Goal: Complete application form: Complete application form

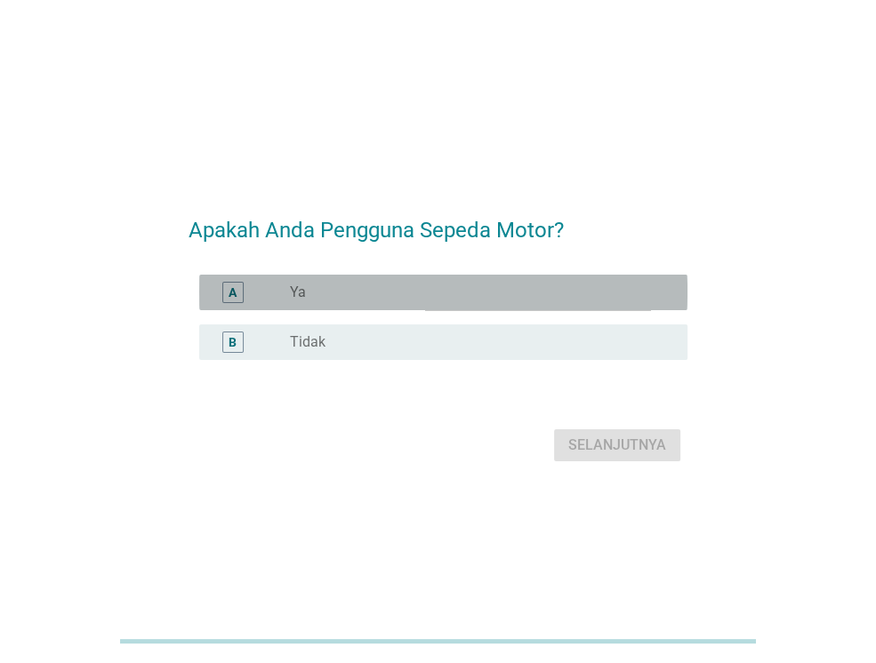
click at [327, 300] on div "radio_button_unchecked Ya" at bounding box center [474, 293] width 369 height 18
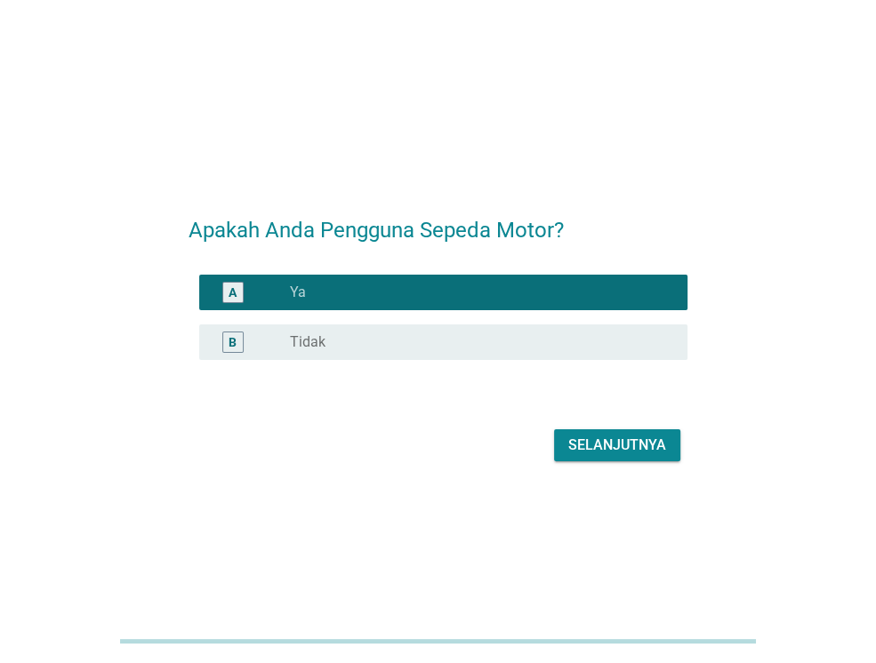
click at [598, 445] on div "Selanjutnya" at bounding box center [617, 445] width 98 height 21
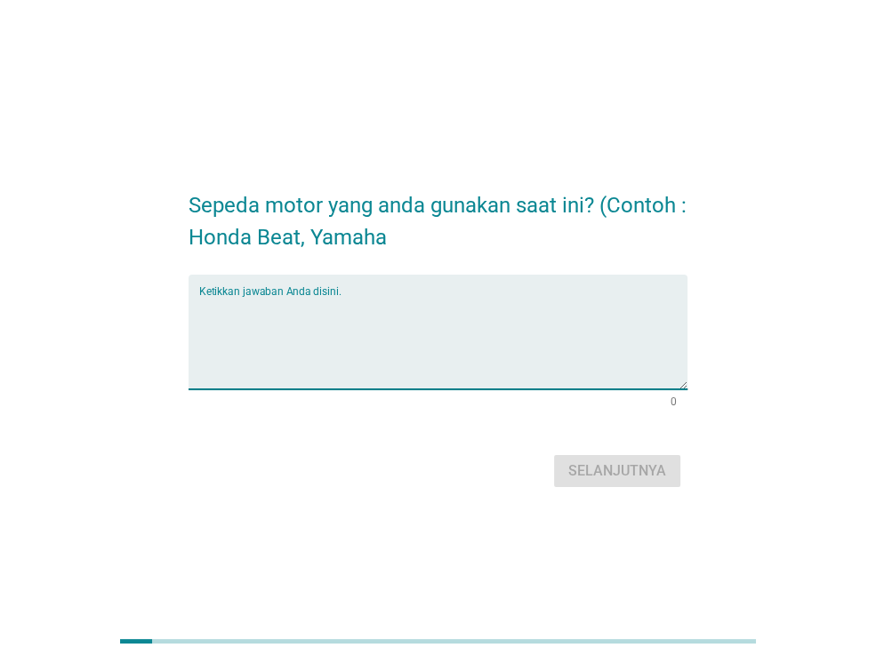
click at [488, 307] on textarea "Ketikkan jawaban Anda disini." at bounding box center [443, 342] width 488 height 93
type textarea "Honda Beat"
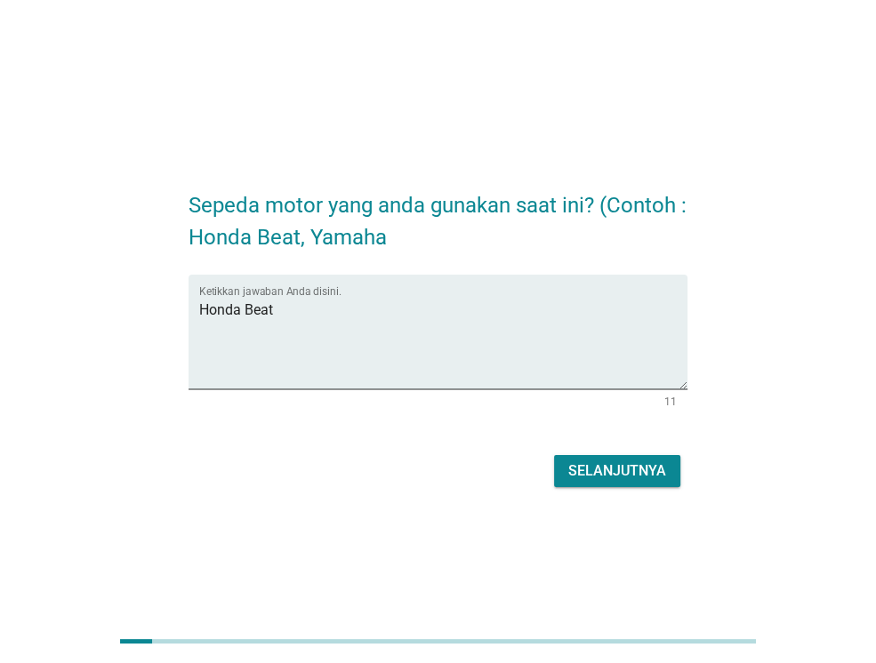
click at [582, 463] on div "Selanjutnya" at bounding box center [617, 471] width 98 height 21
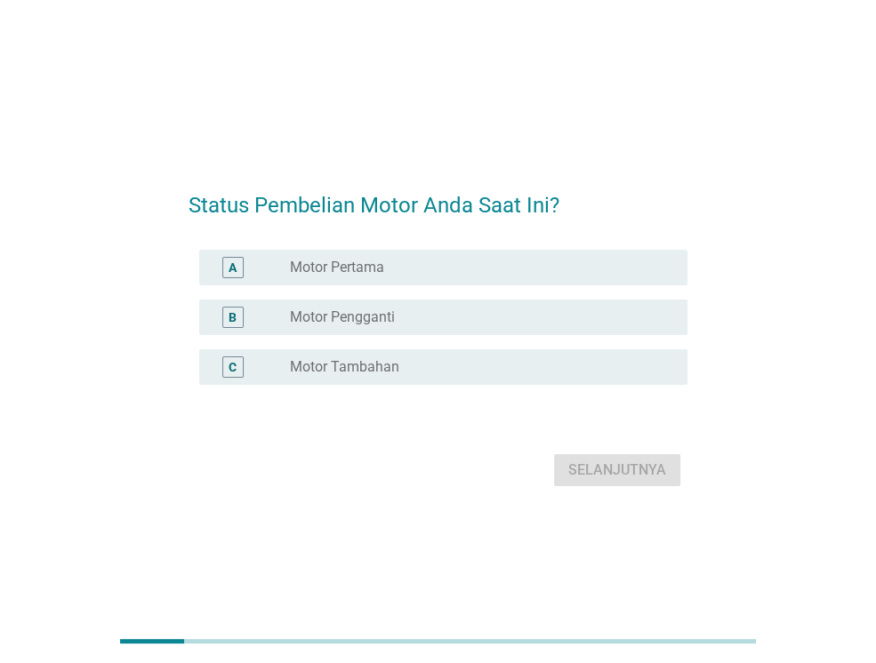
click at [413, 271] on div "radio_button_unchecked Motor Pertama" at bounding box center [474, 268] width 369 height 18
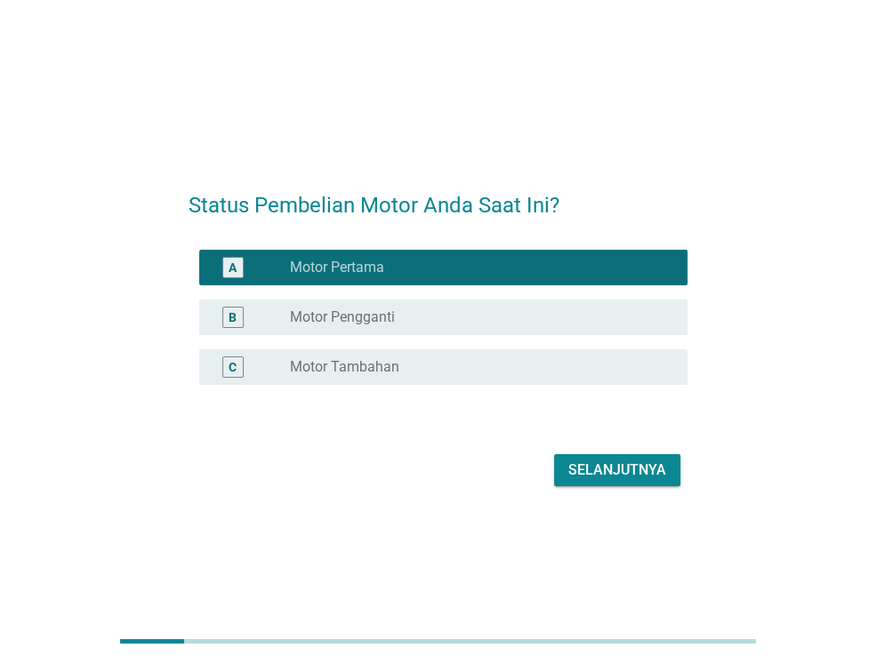
click at [417, 307] on div "radio_button_unchecked Motor Pengganti" at bounding box center [481, 317] width 383 height 21
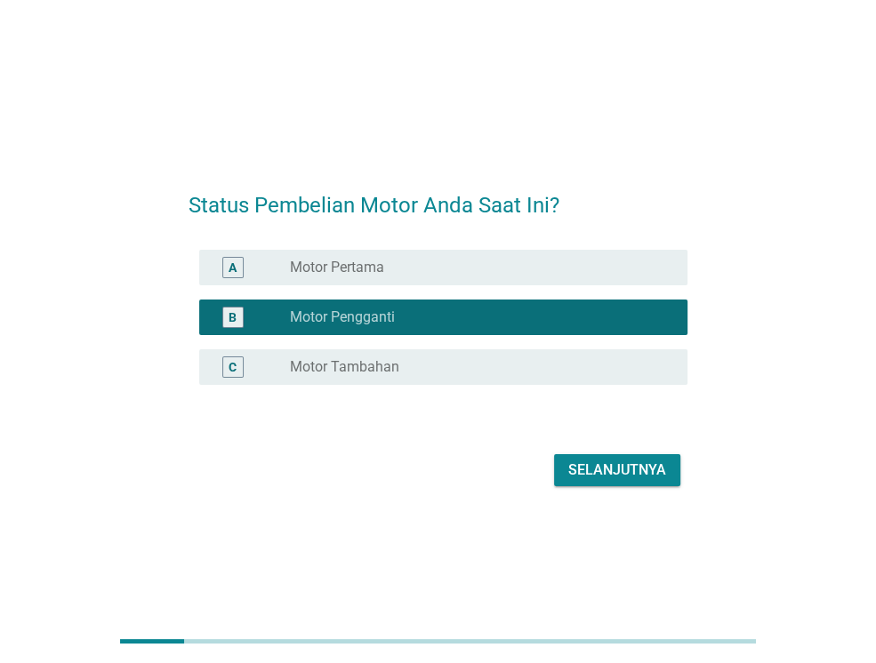
click at [606, 474] on div "Selanjutnya" at bounding box center [617, 470] width 98 height 21
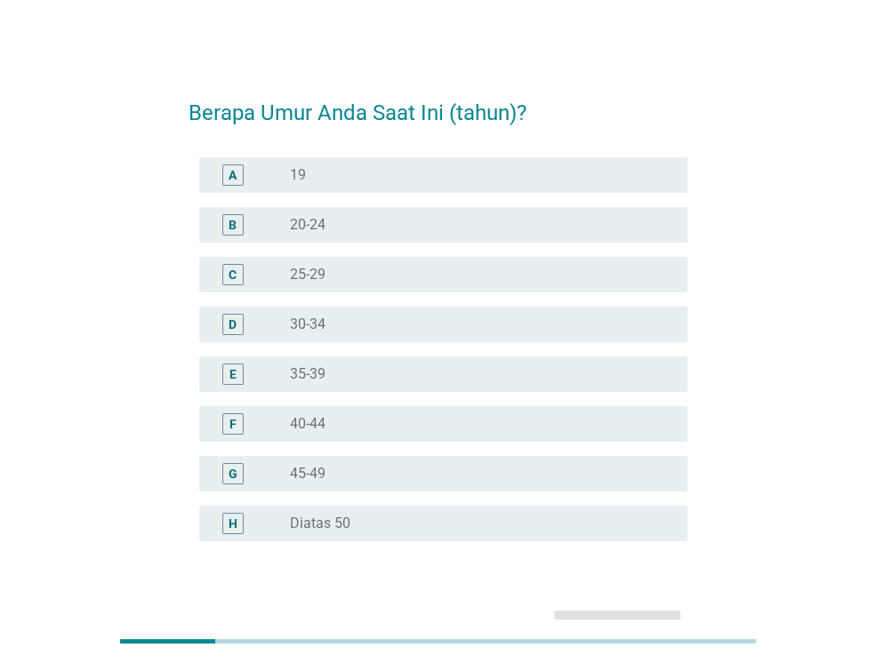
click at [412, 269] on div "radio_button_unchecked 25-29" at bounding box center [474, 275] width 369 height 18
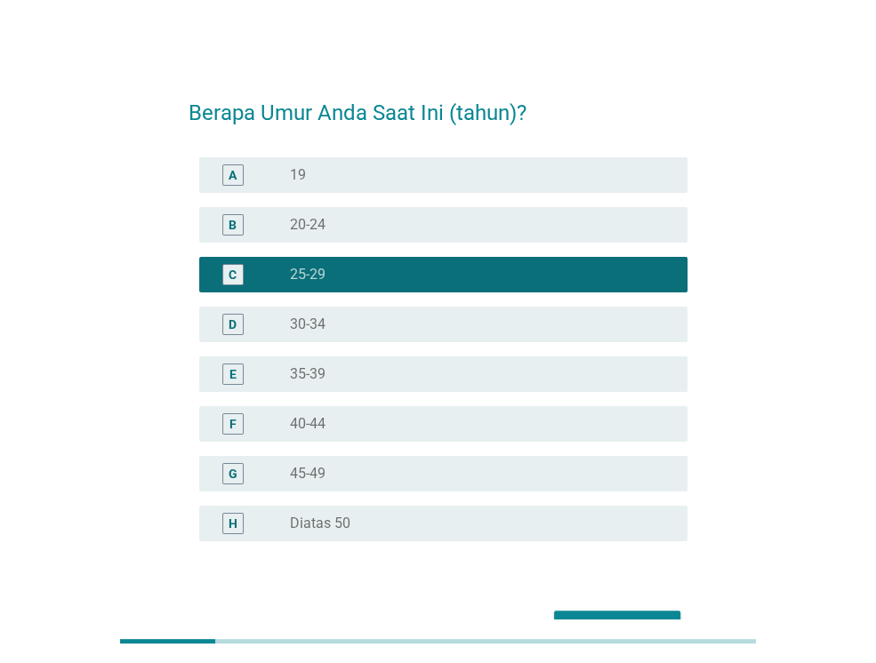
click at [630, 608] on div "Selanjutnya" at bounding box center [438, 627] width 499 height 43
click at [629, 616] on div "Selanjutnya" at bounding box center [617, 626] width 98 height 21
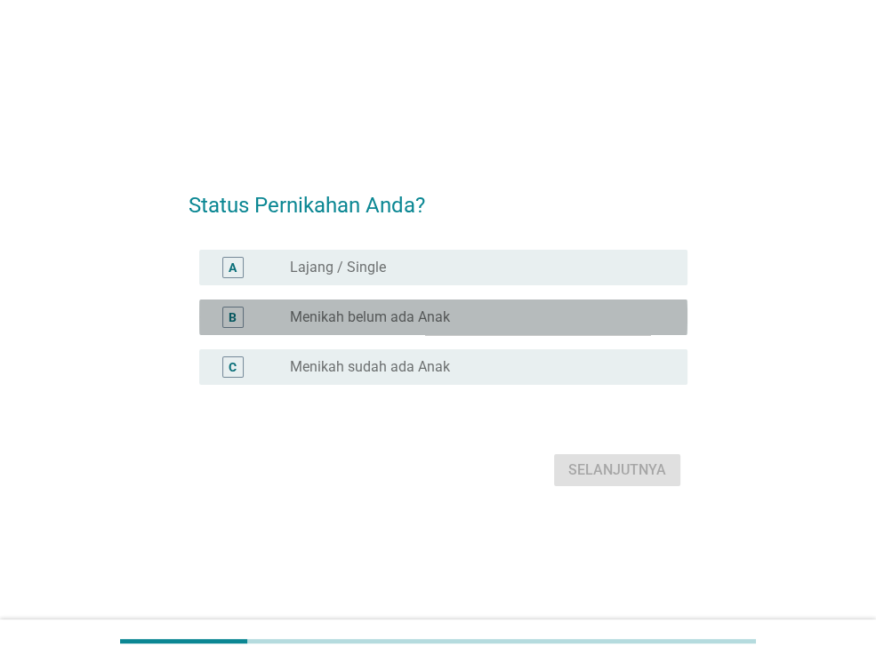
drag, startPoint x: 386, startPoint y: 310, endPoint x: 438, endPoint y: 351, distance: 66.5
click at [387, 310] on label "Menikah belum ada Anak" at bounding box center [370, 318] width 160 height 18
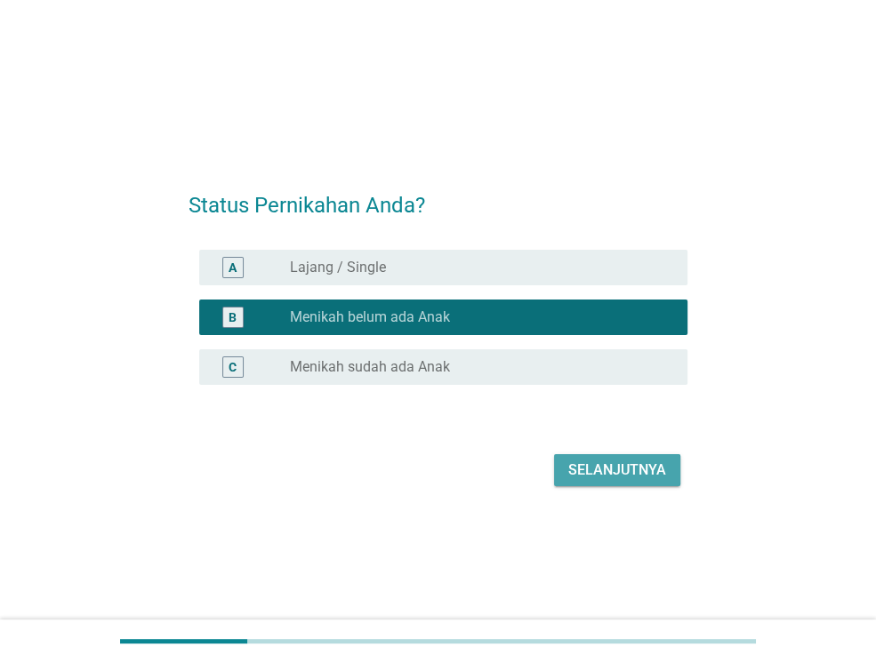
click at [596, 456] on button "Selanjutnya" at bounding box center [617, 470] width 126 height 32
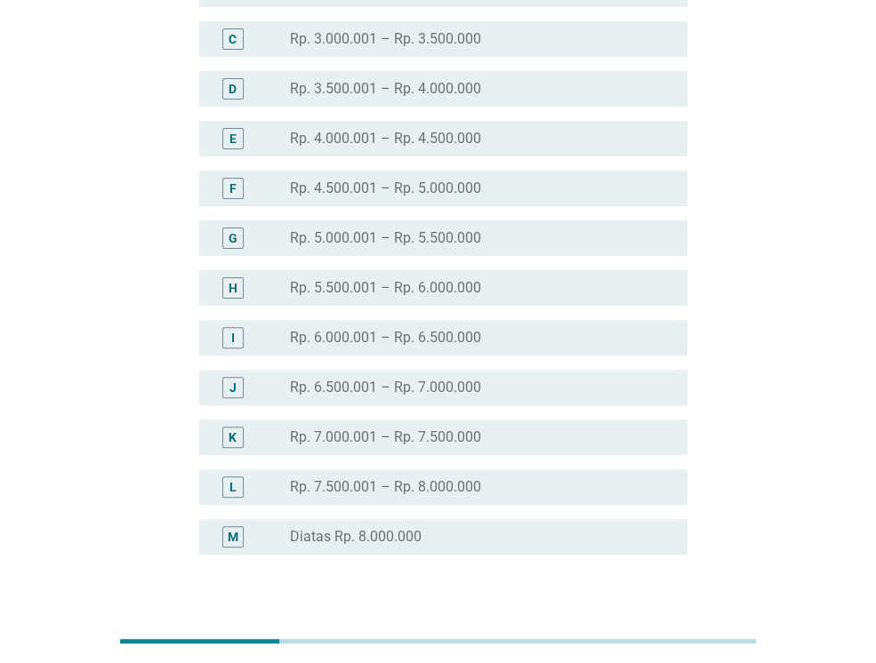
scroll to position [267, 0]
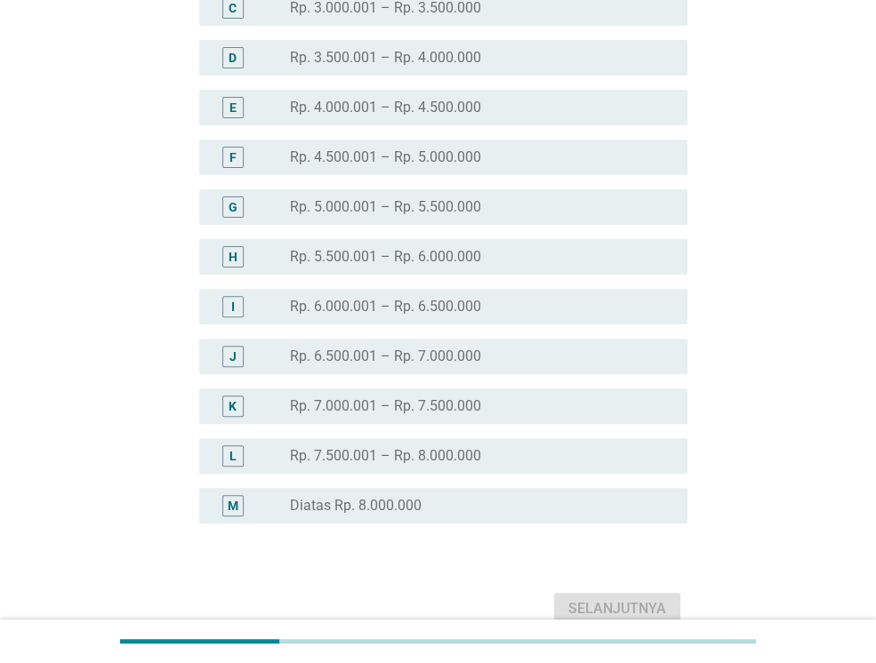
click at [480, 505] on div "radio_button_unchecked Diatas Rp. 8.000.000" at bounding box center [474, 506] width 369 height 18
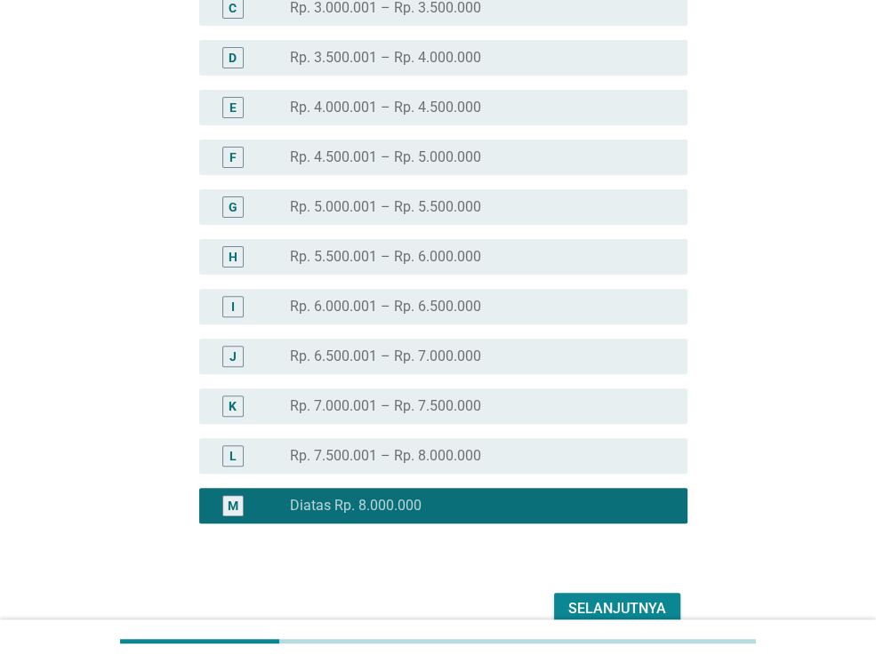
click at [628, 618] on div "Selanjutnya" at bounding box center [617, 608] width 98 height 21
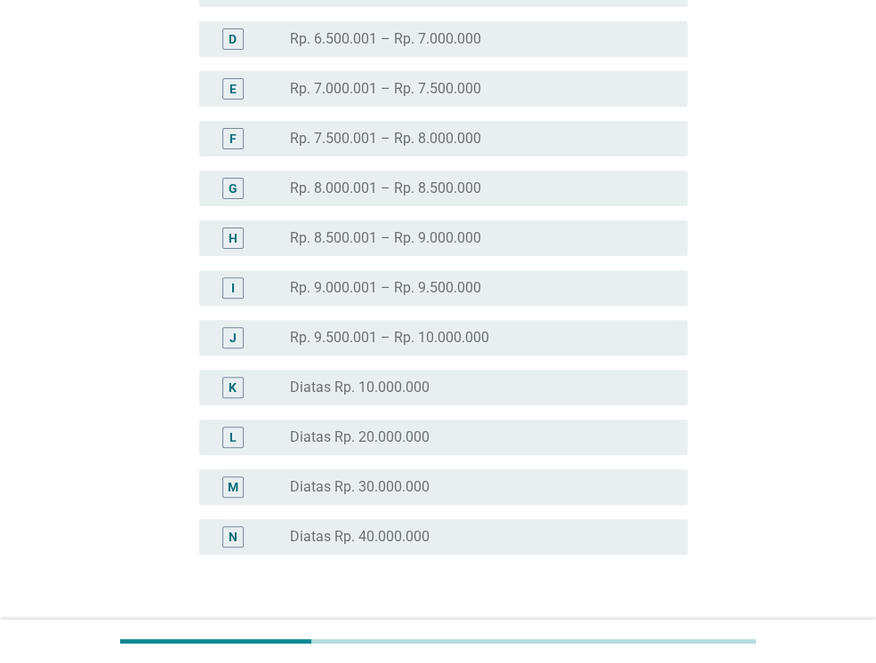
scroll to position [406, 0]
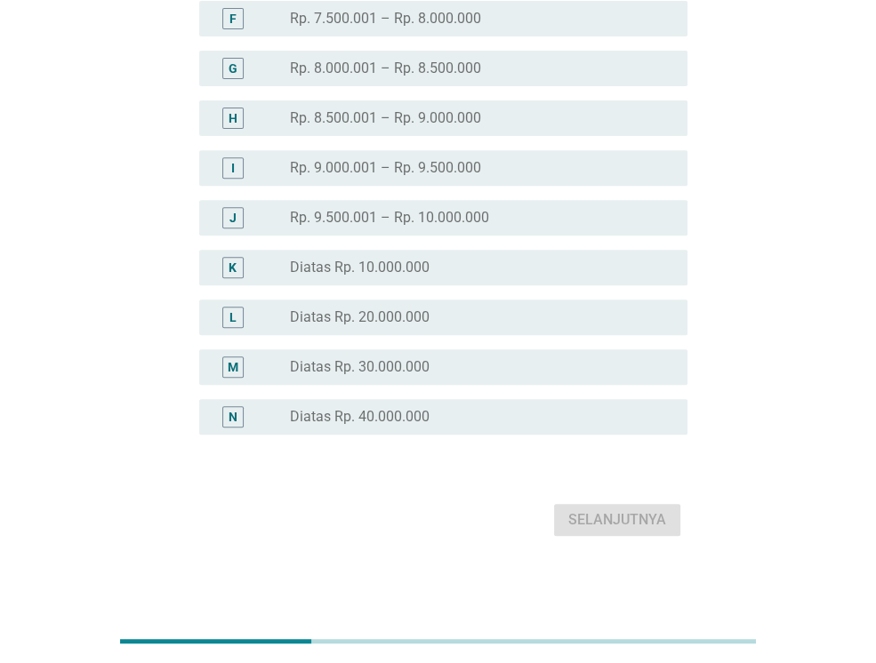
click at [428, 315] on label "Diatas Rp. 20.000.000" at bounding box center [360, 318] width 140 height 18
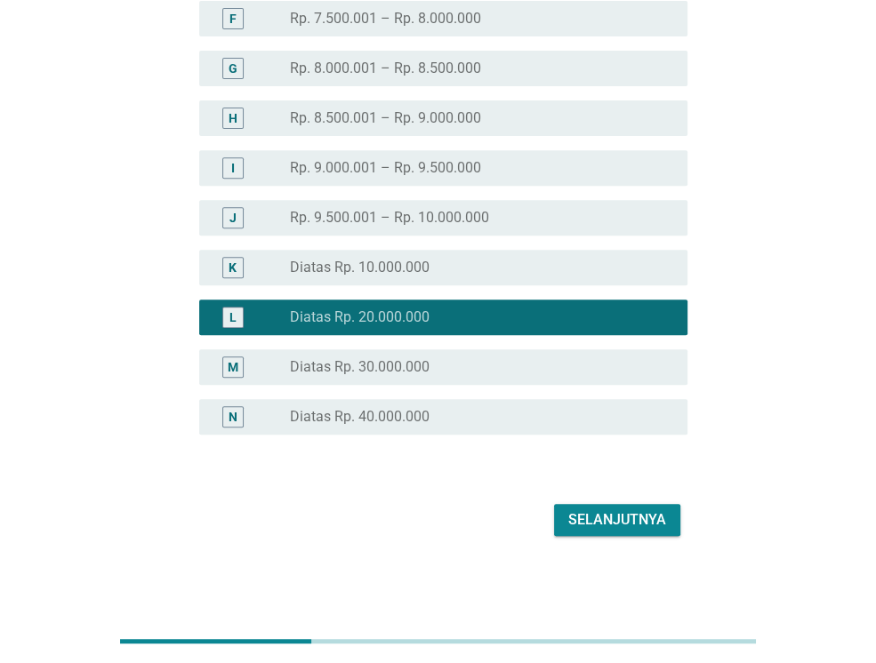
click at [637, 525] on div "Selanjutnya" at bounding box center [617, 520] width 98 height 21
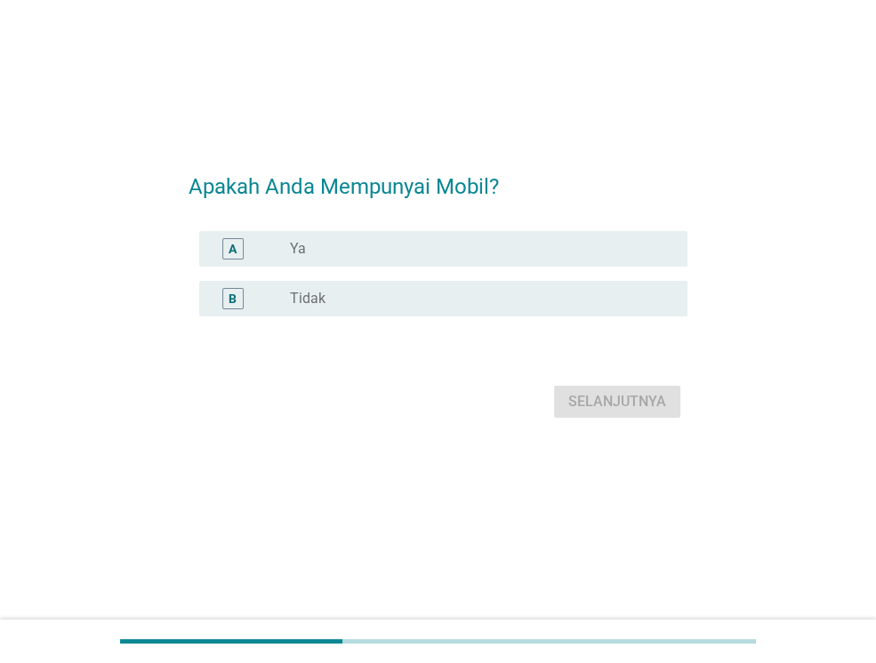
scroll to position [0, 0]
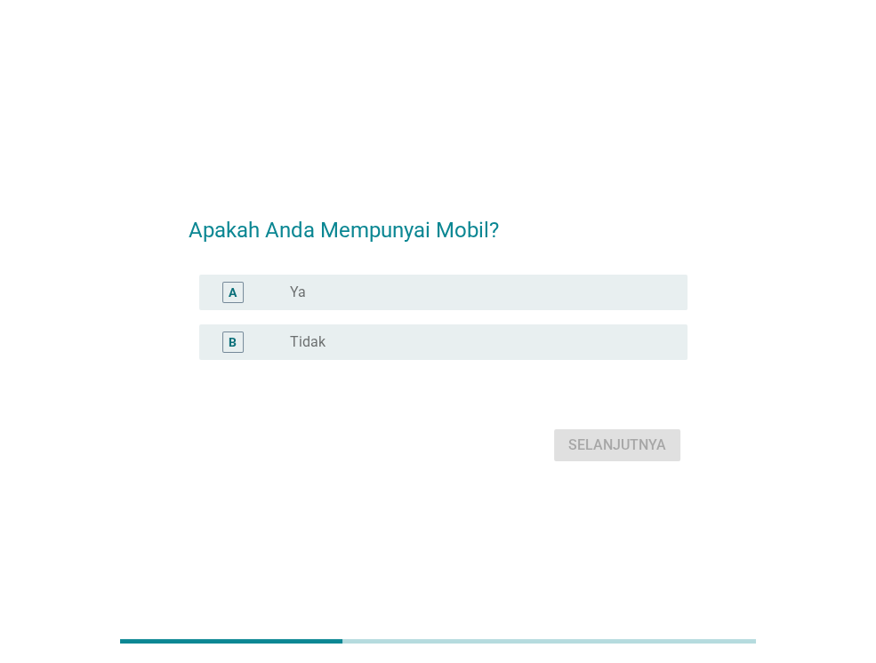
click at [437, 293] on div "radio_button_unchecked Ya" at bounding box center [474, 293] width 369 height 18
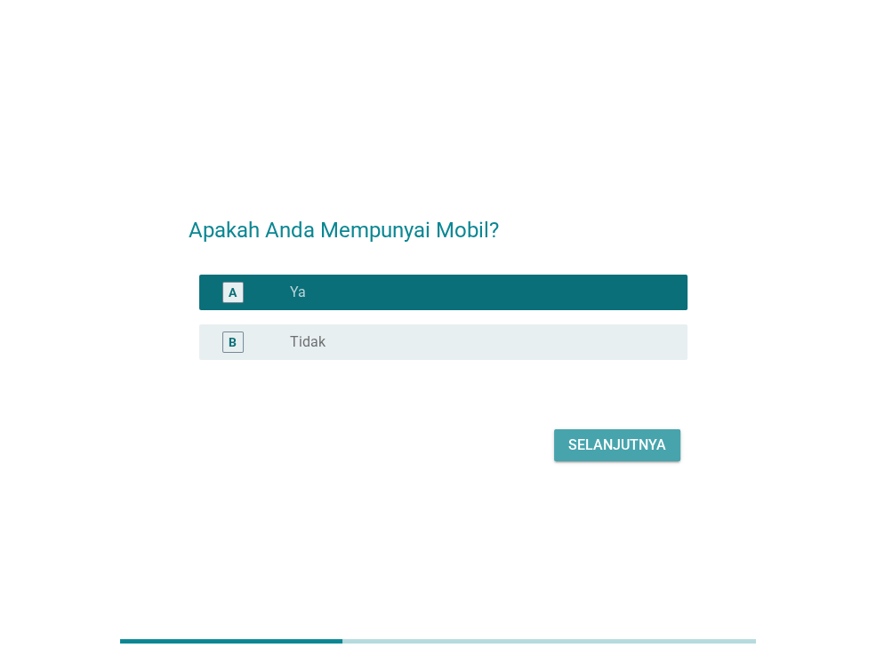
click at [594, 435] on div "Selanjutnya" at bounding box center [617, 445] width 98 height 21
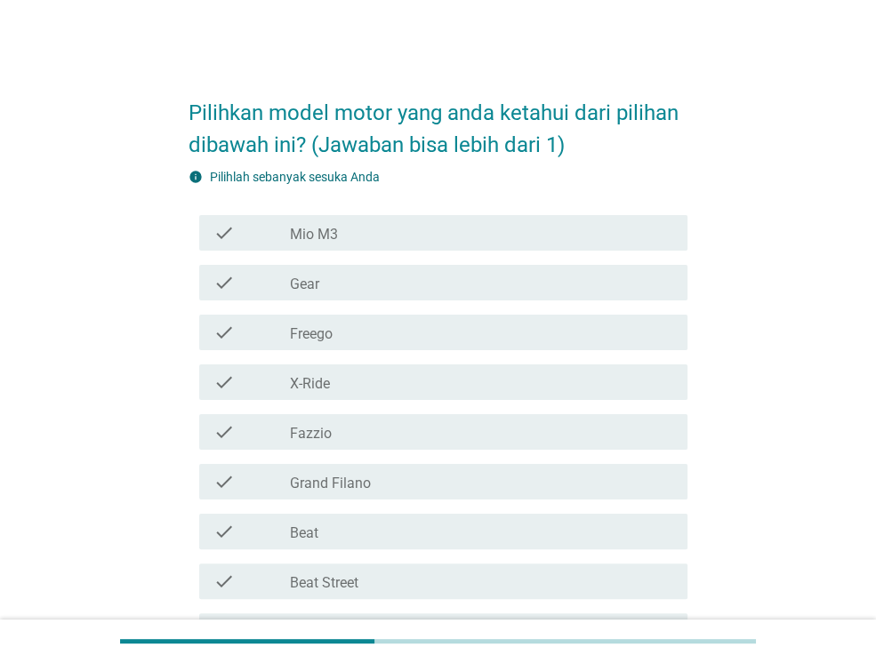
click at [373, 521] on div "check_box_outline_blank Beat" at bounding box center [481, 531] width 383 height 21
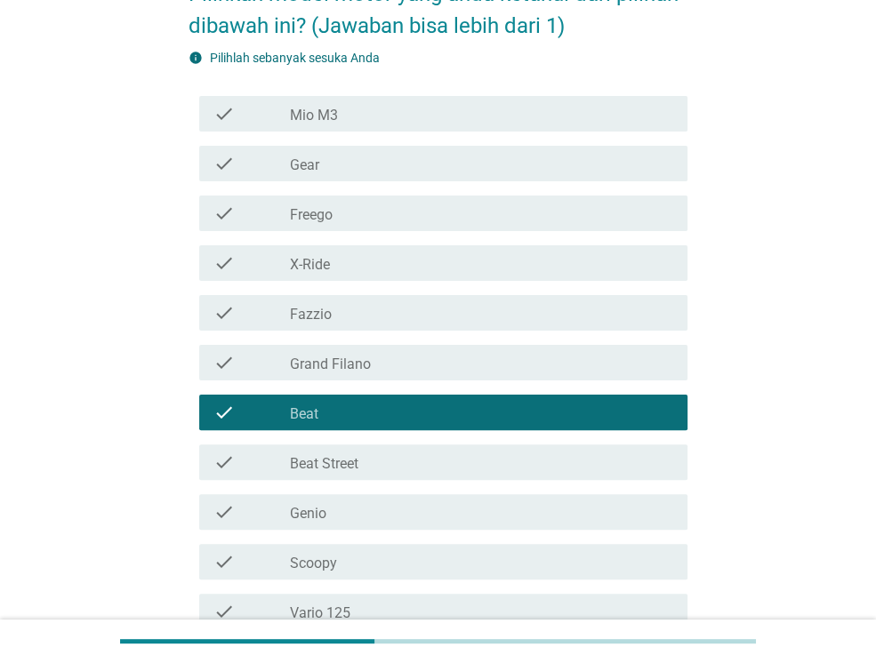
scroll to position [267, 0]
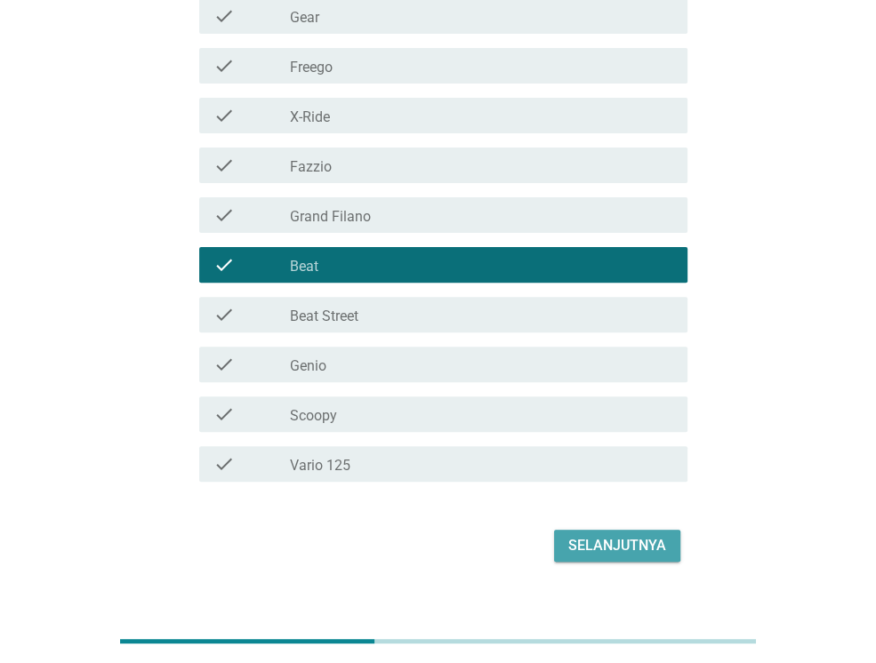
click at [644, 534] on button "Selanjutnya" at bounding box center [617, 546] width 126 height 32
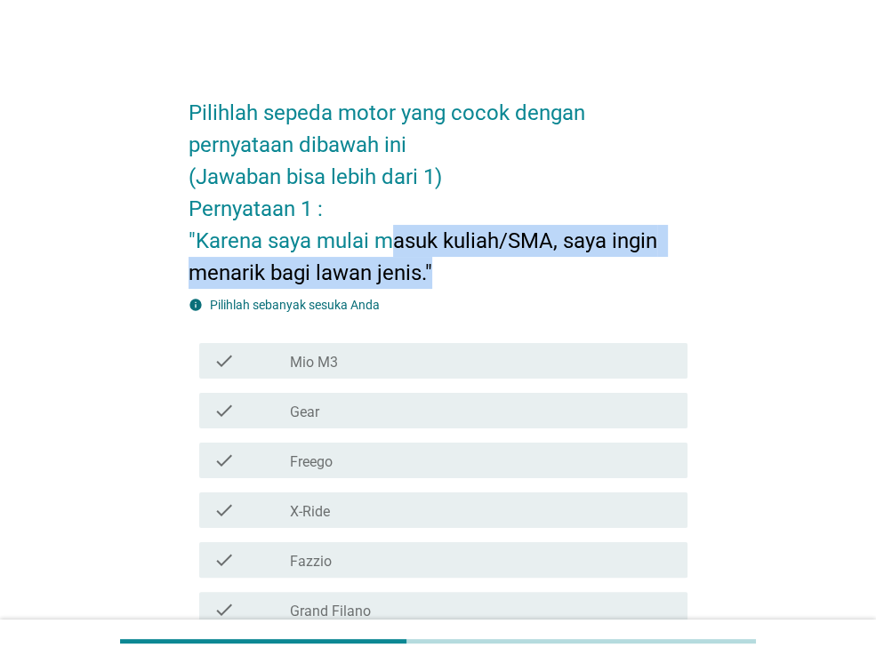
drag, startPoint x: 391, startPoint y: 248, endPoint x: 468, endPoint y: 281, distance: 83.3
click at [468, 281] on h2 "Pilihlah sepeda motor yang cocok dengan pernyataan dibawah ini (Jawaban bisa le…" at bounding box center [438, 184] width 499 height 210
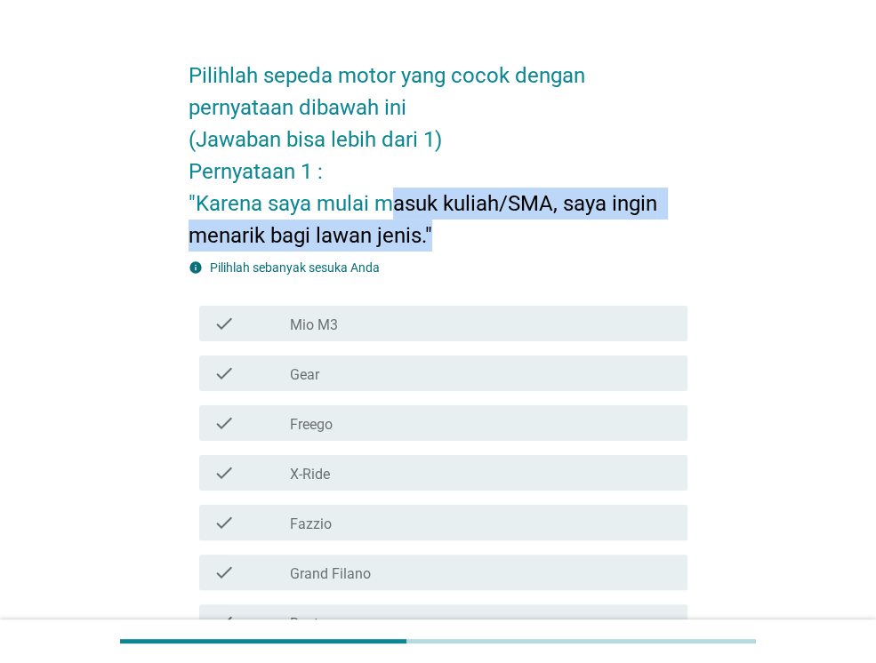
click at [470, 267] on form "Pilihlah sepeda motor yang cocok dengan pernyataan dibawah ini (Jawaban bisa le…" at bounding box center [438, 483] width 499 height 883
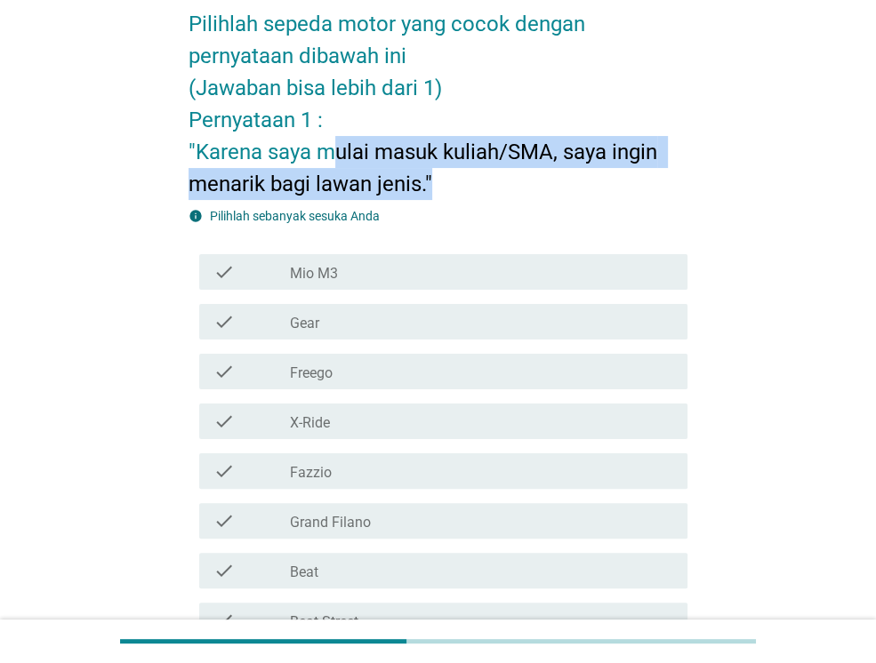
drag, startPoint x: 462, startPoint y: 176, endPoint x: 339, endPoint y: 160, distance: 123.8
click at [339, 160] on h2 "Pilihlah sepeda motor yang cocok dengan pernyataan dibawah ini (Jawaban bisa le…" at bounding box center [438, 95] width 499 height 210
drag, startPoint x: 339, startPoint y: 160, endPoint x: 525, endPoint y: 179, distance: 186.8
click at [525, 179] on h2 "Pilihlah sepeda motor yang cocok dengan pernyataan dibawah ini (Jawaban bisa le…" at bounding box center [438, 95] width 499 height 210
click at [551, 193] on h2 "Pilihlah sepeda motor yang cocok dengan pernyataan dibawah ini (Jawaban bisa le…" at bounding box center [438, 95] width 499 height 210
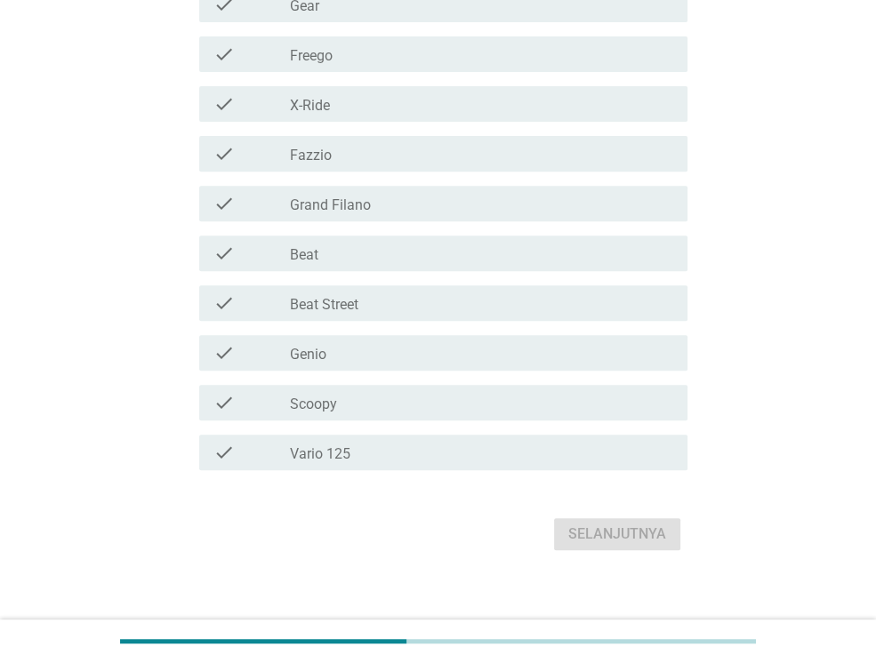
scroll to position [420, 0]
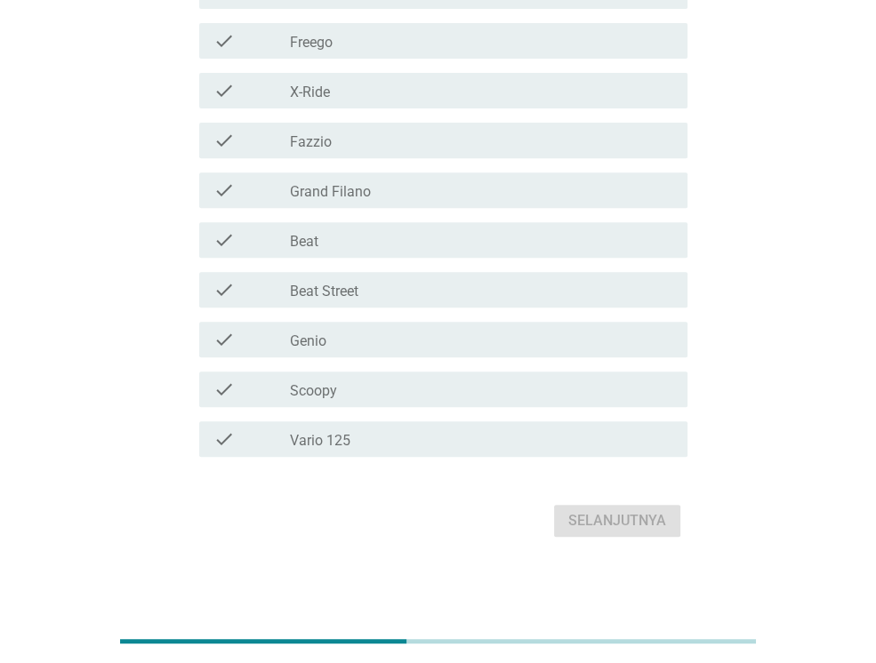
click at [319, 229] on div "check_box_outline_blank Beat" at bounding box center [481, 239] width 383 height 21
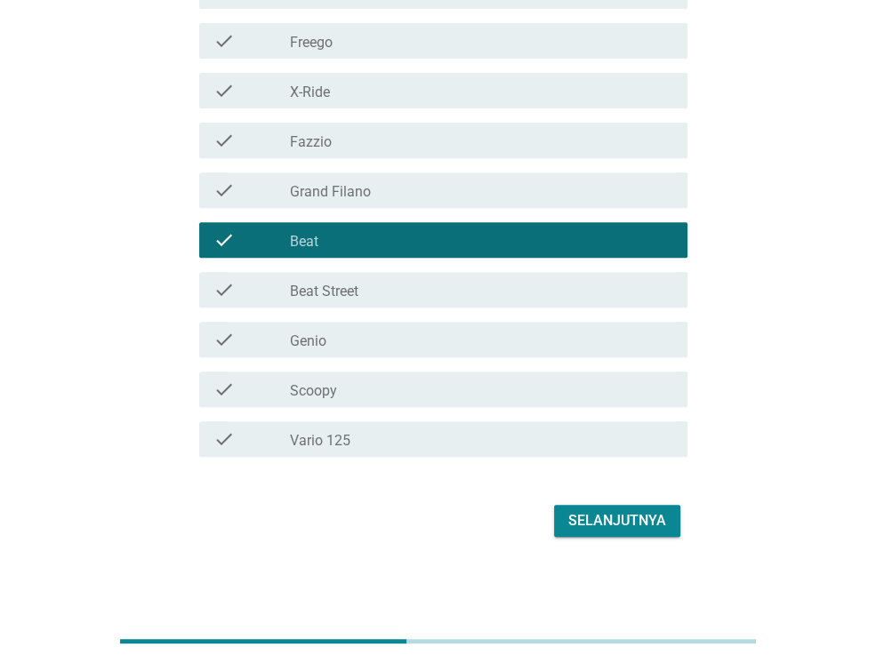
click at [603, 510] on div "Selanjutnya" at bounding box center [617, 520] width 98 height 21
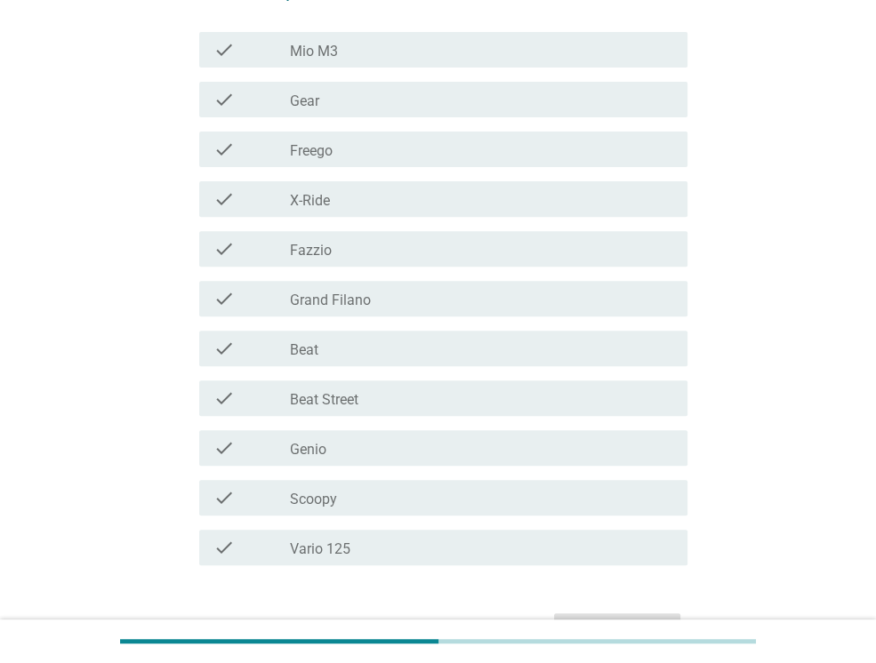
scroll to position [356, 0]
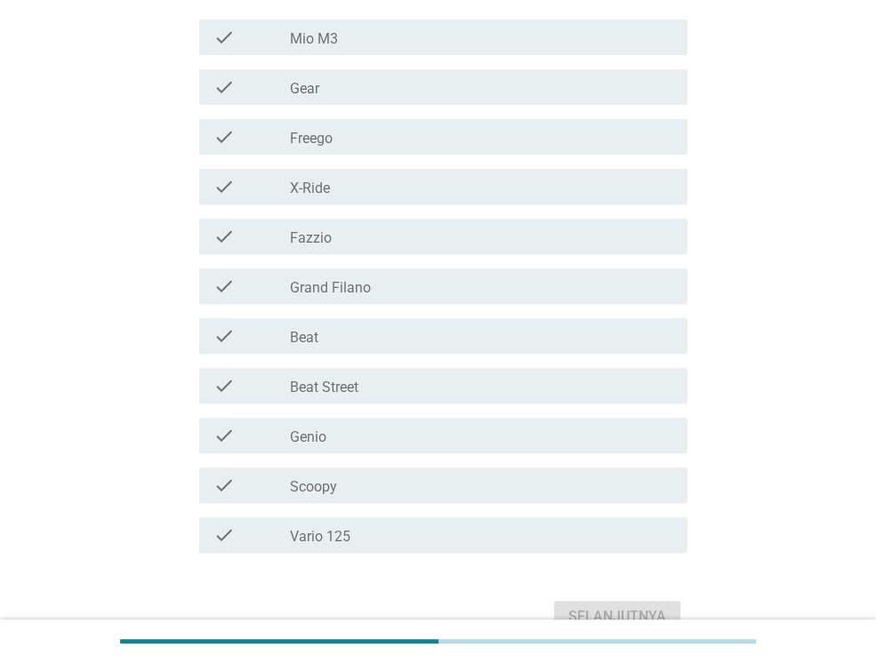
click at [331, 342] on div "check_box_outline_blank Beat" at bounding box center [481, 335] width 383 height 21
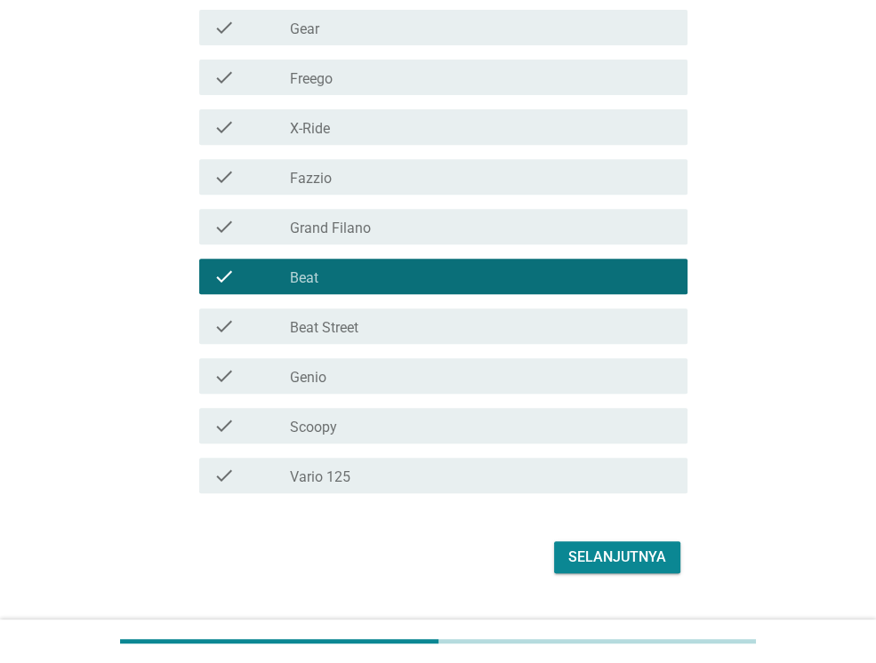
scroll to position [445, 0]
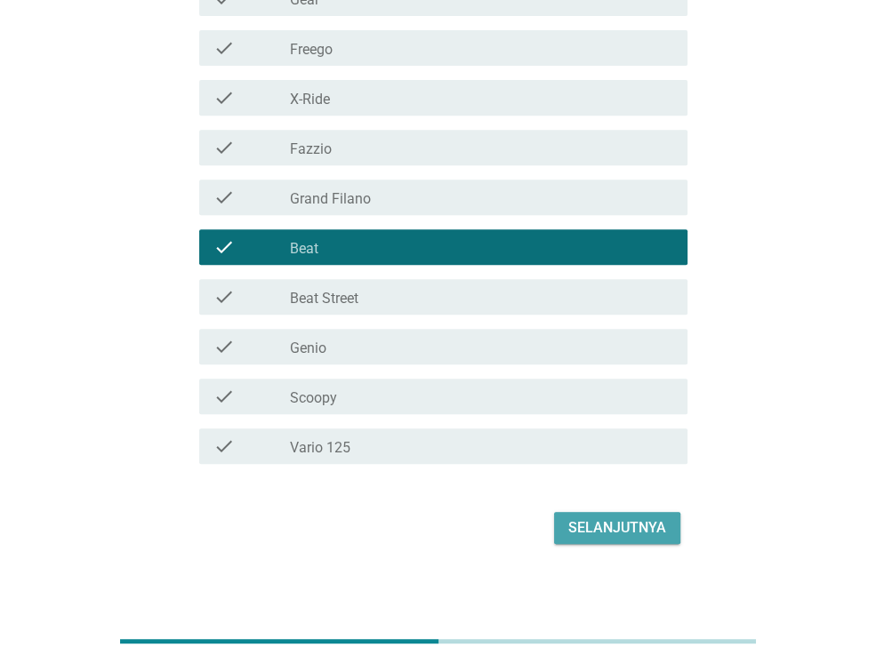
click at [613, 541] on button "Selanjutnya" at bounding box center [617, 528] width 126 height 32
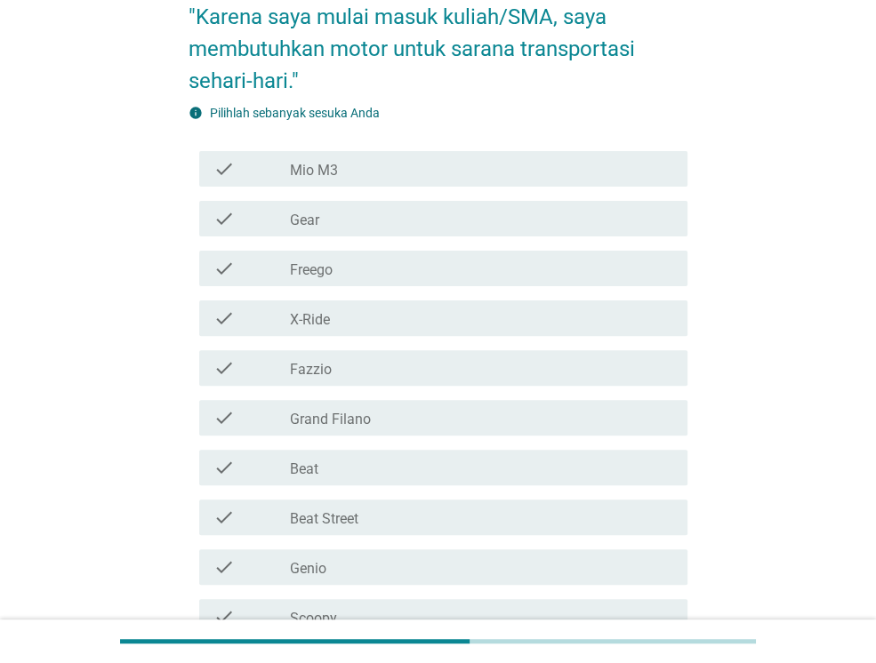
scroll to position [267, 0]
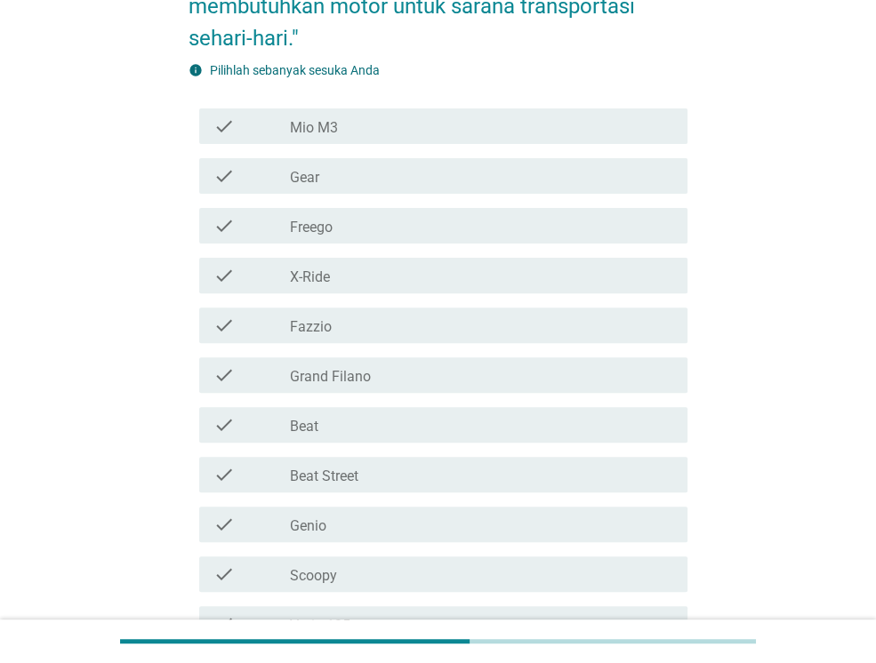
click at [285, 418] on div "check" at bounding box center [251, 424] width 76 height 21
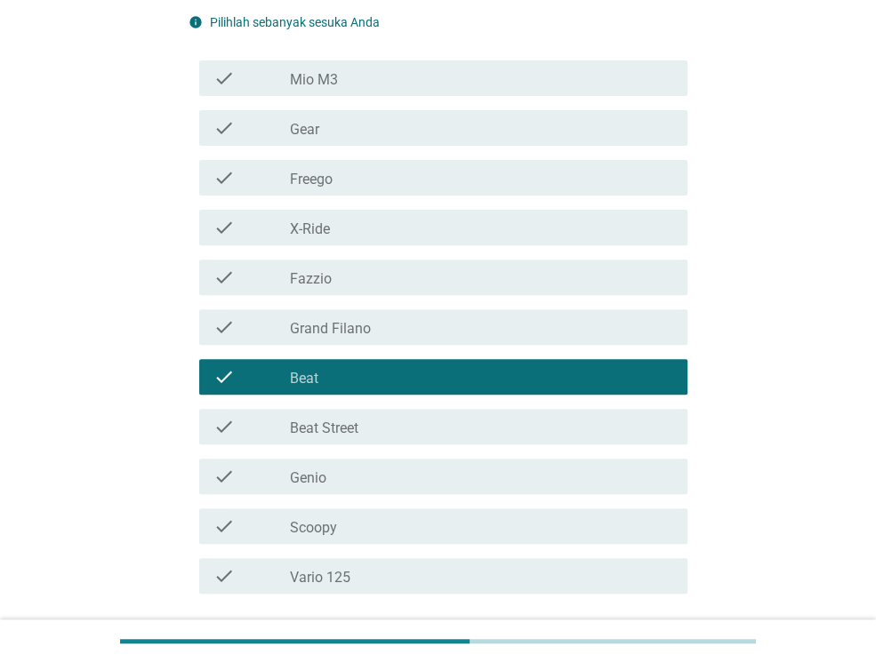
scroll to position [356, 0]
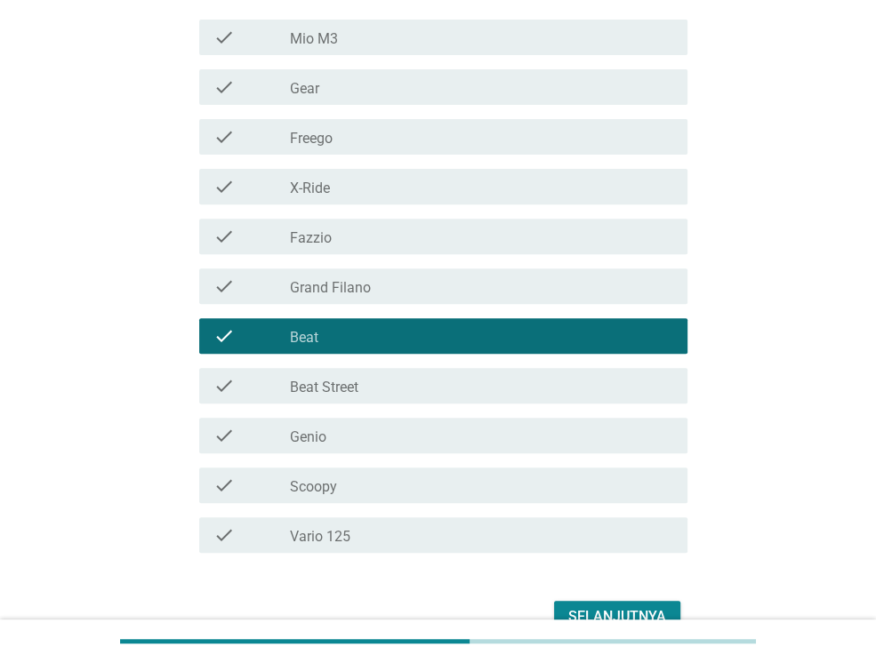
click at [288, 176] on div "check" at bounding box center [251, 186] width 76 height 21
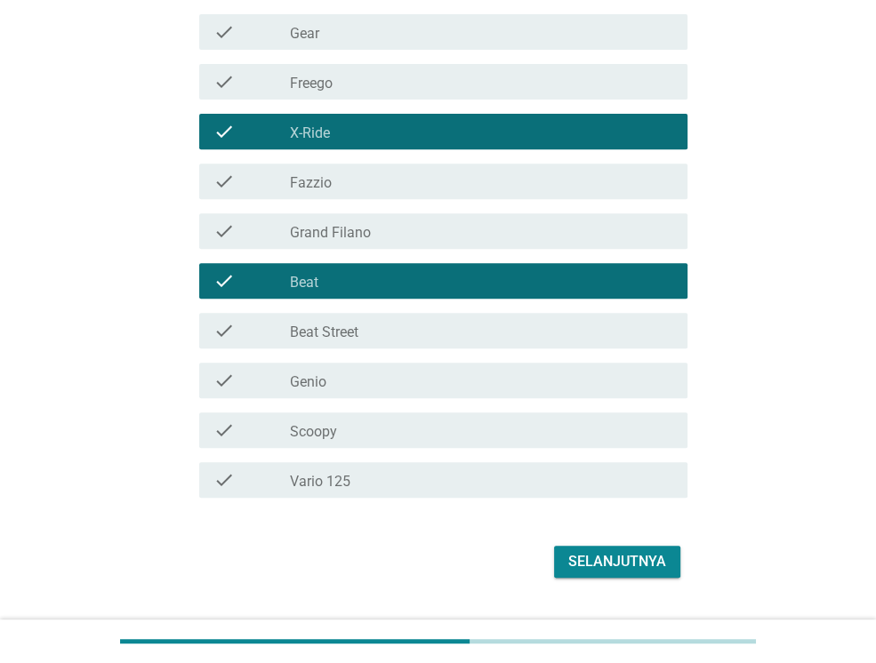
scroll to position [452, 0]
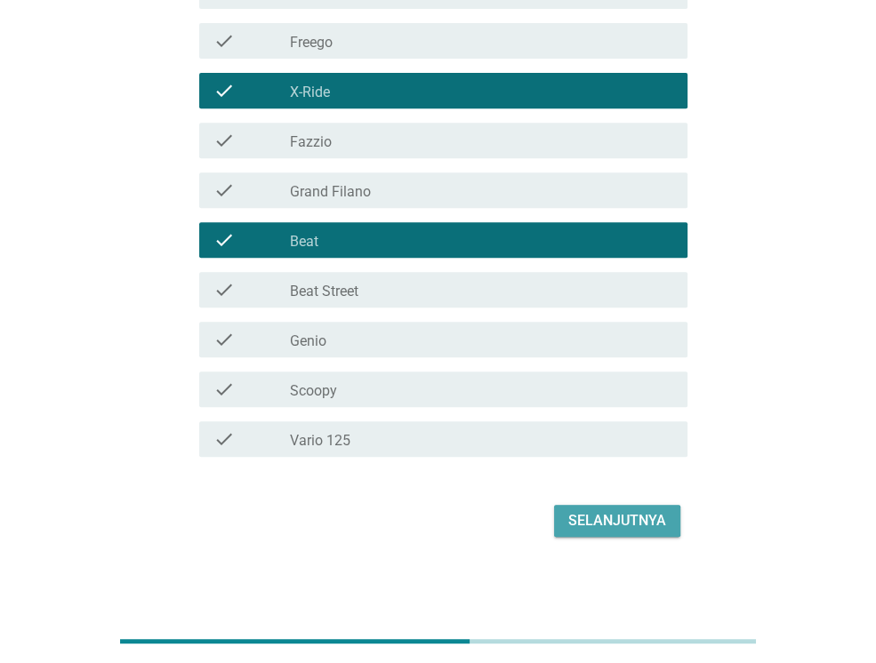
click at [614, 526] on div "Selanjutnya" at bounding box center [617, 520] width 98 height 21
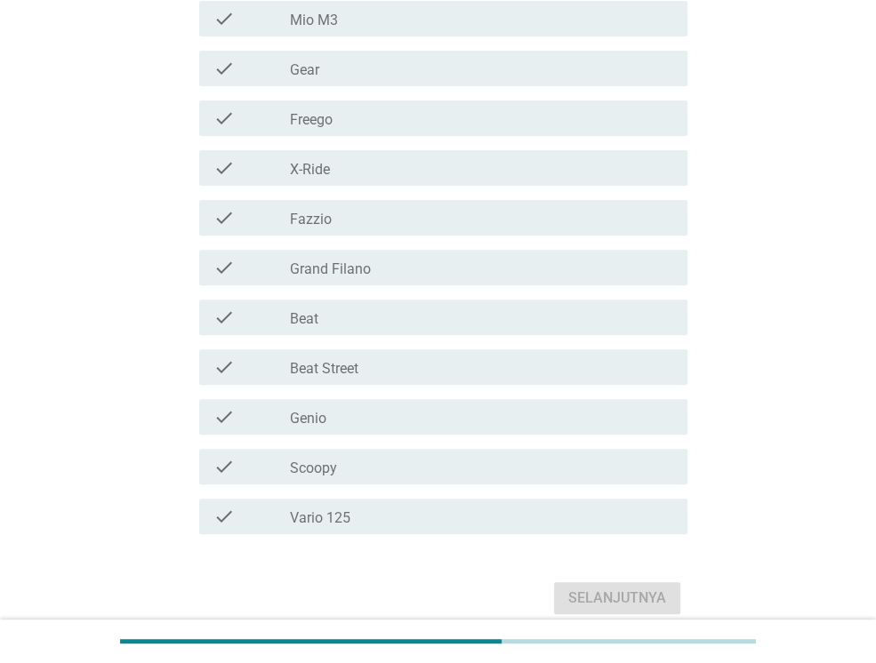
scroll to position [356, 0]
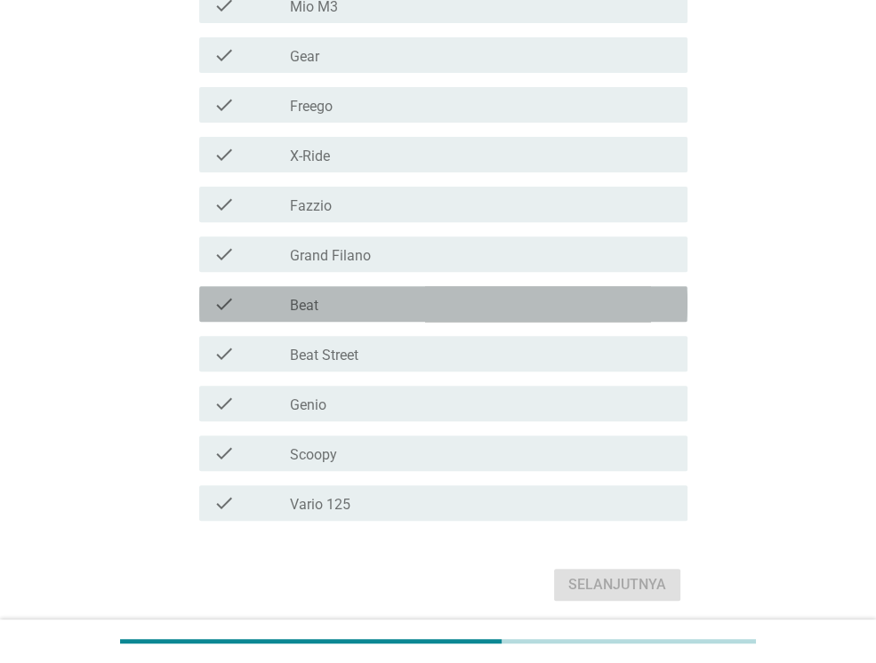
click at [396, 316] on div "check check_box_outline_blank Beat" at bounding box center [443, 304] width 488 height 36
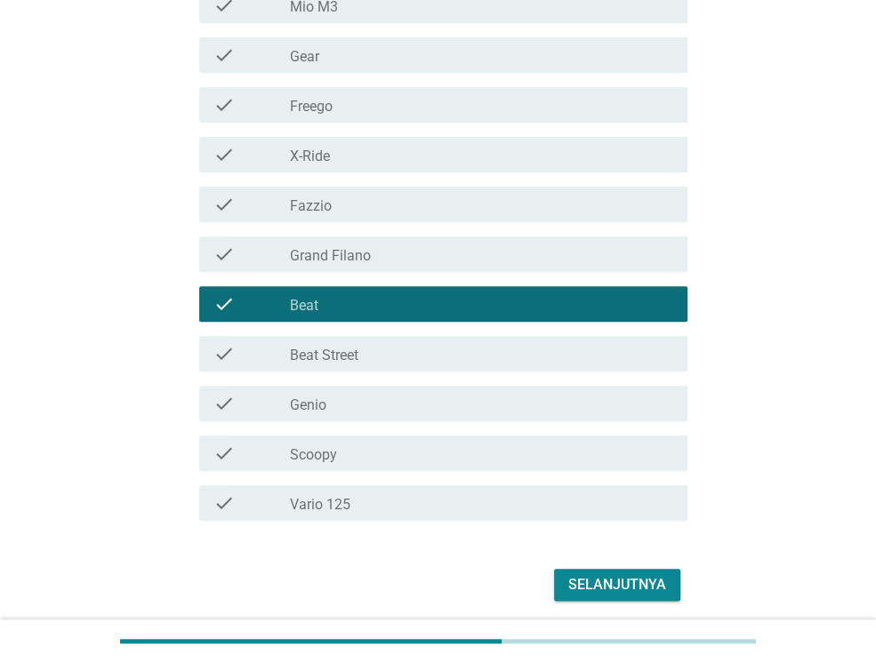
click at [597, 584] on div "Selanjutnya" at bounding box center [617, 584] width 98 height 21
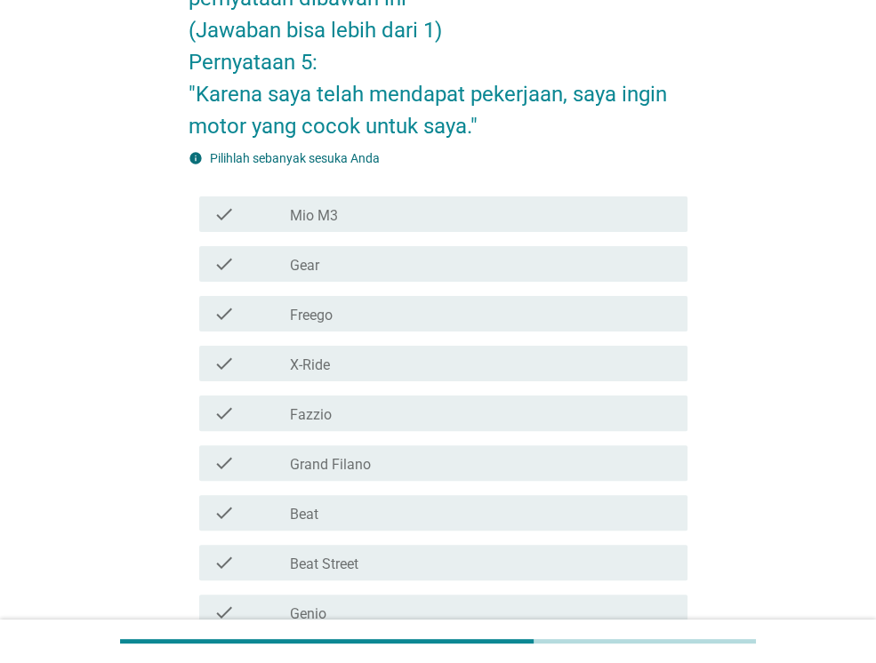
scroll to position [178, 0]
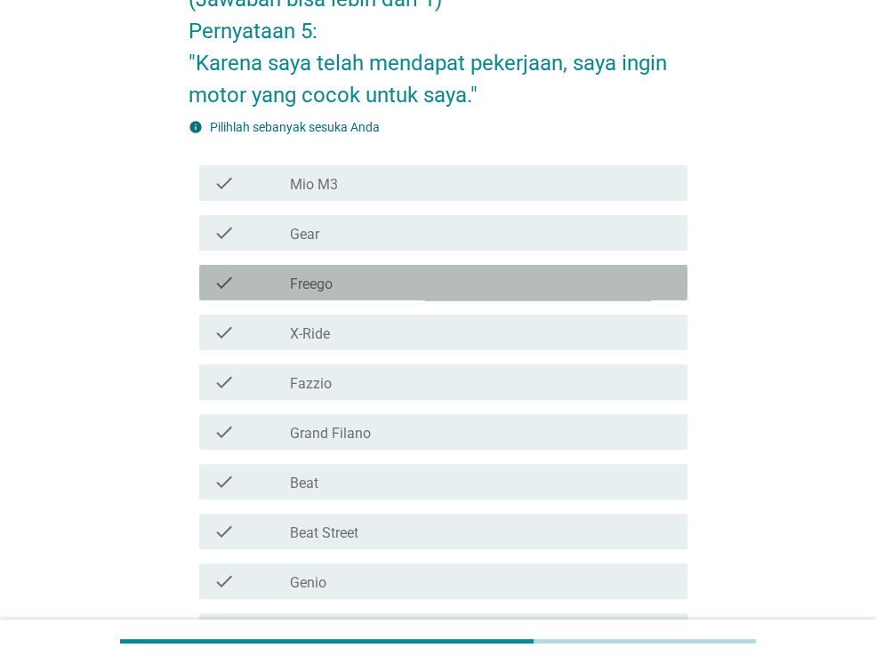
click at [501, 292] on div "check_box_outline_blank Freego" at bounding box center [481, 282] width 383 height 21
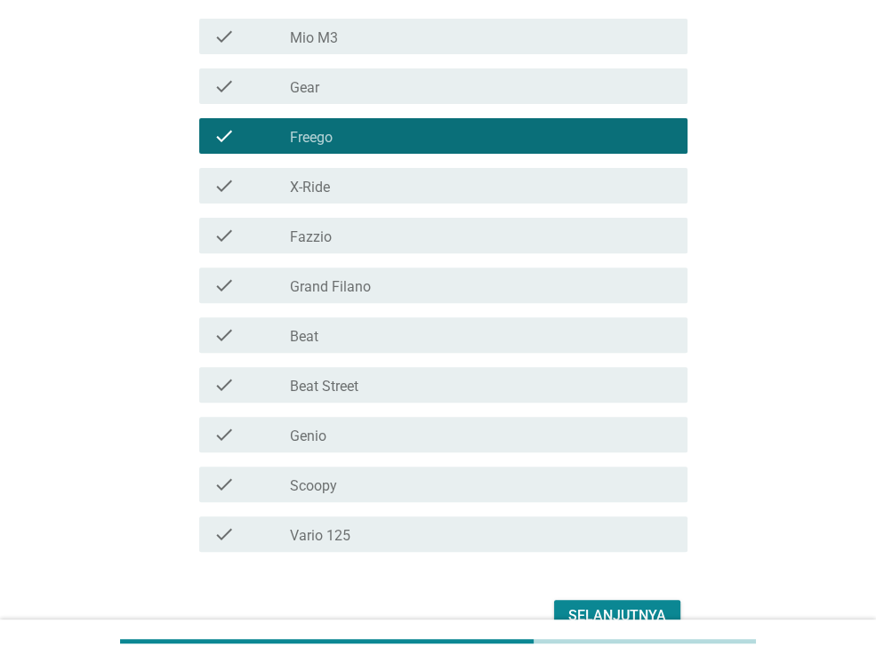
scroll to position [356, 0]
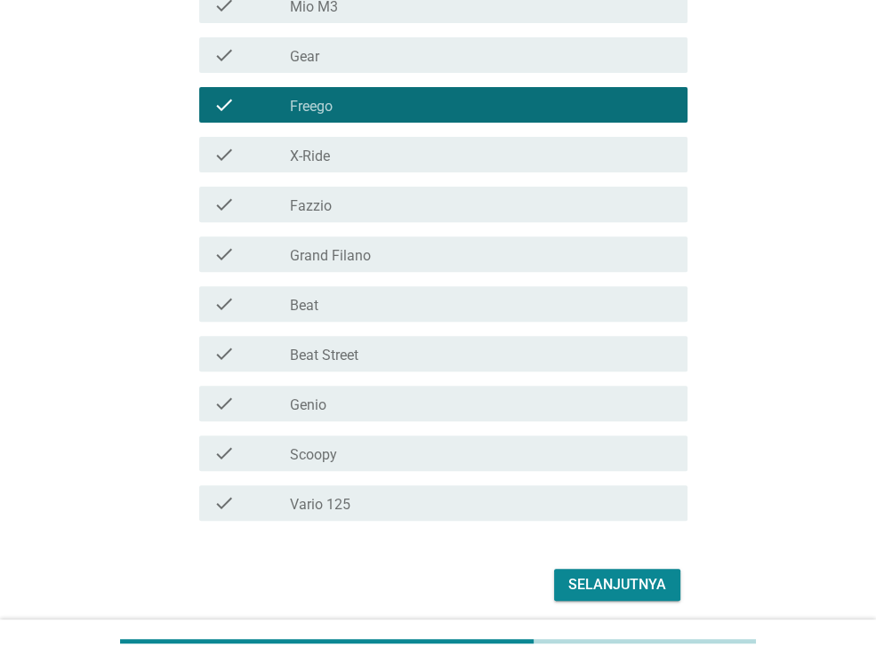
click at [595, 499] on div "check_box_outline_blank Vario 125" at bounding box center [481, 503] width 383 height 21
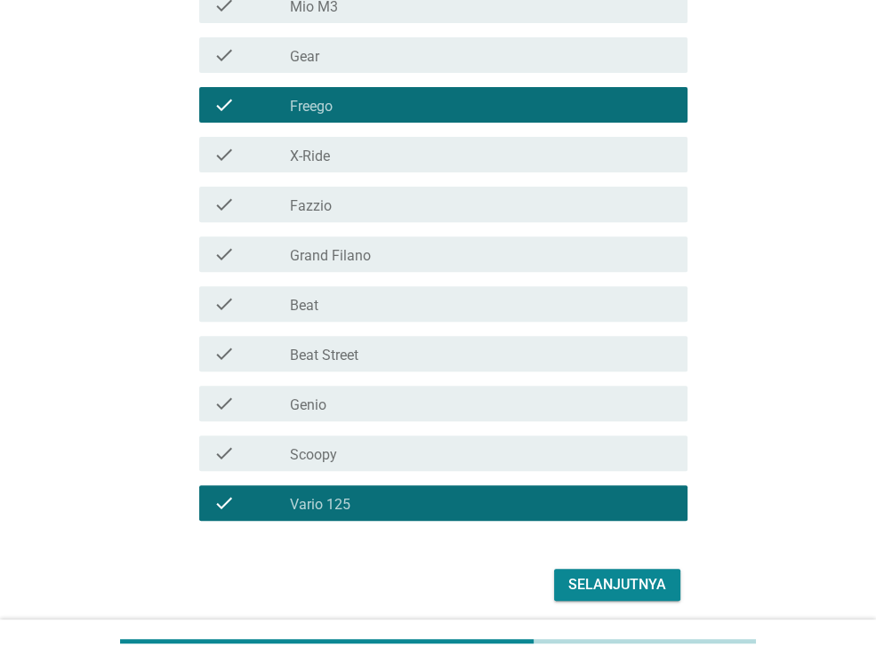
click at [630, 595] on button "Selanjutnya" at bounding box center [617, 585] width 126 height 32
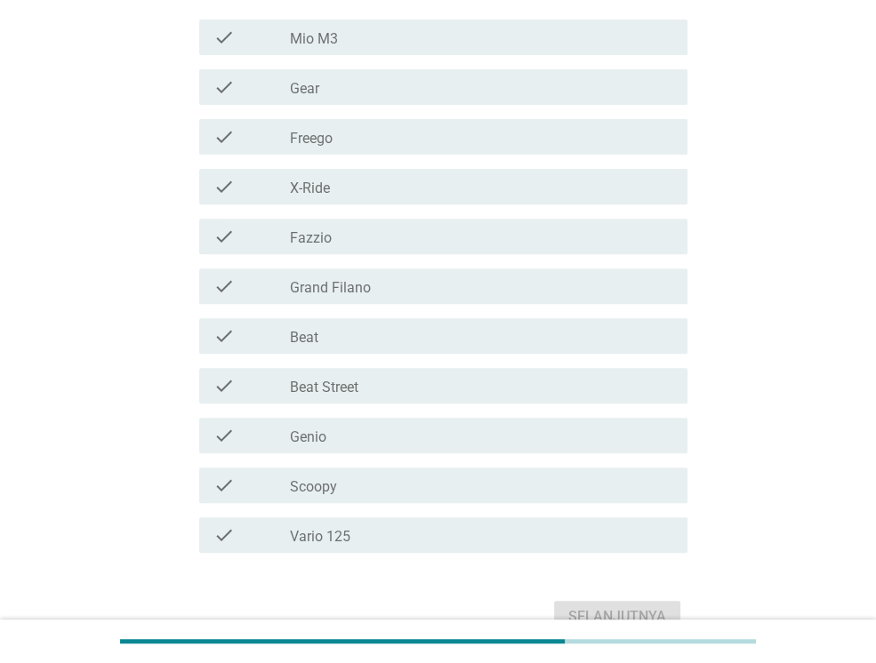
click at [487, 525] on div "check_box_outline_blank Vario 125" at bounding box center [481, 535] width 383 height 21
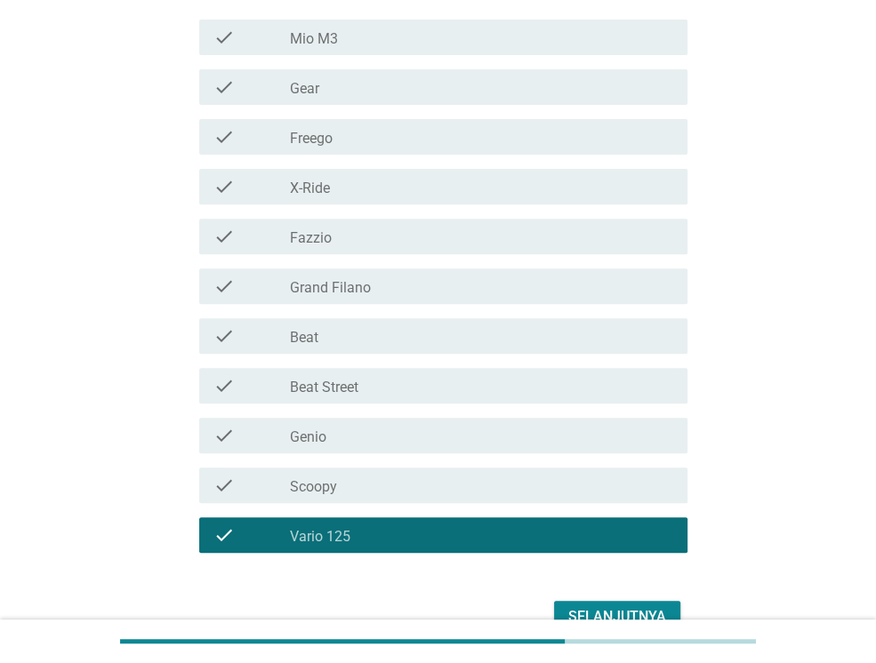
click at [474, 353] on div "check check_box_outline_blank Beat" at bounding box center [438, 336] width 499 height 50
click at [474, 340] on div "check_box_outline_blank Beat" at bounding box center [481, 335] width 383 height 21
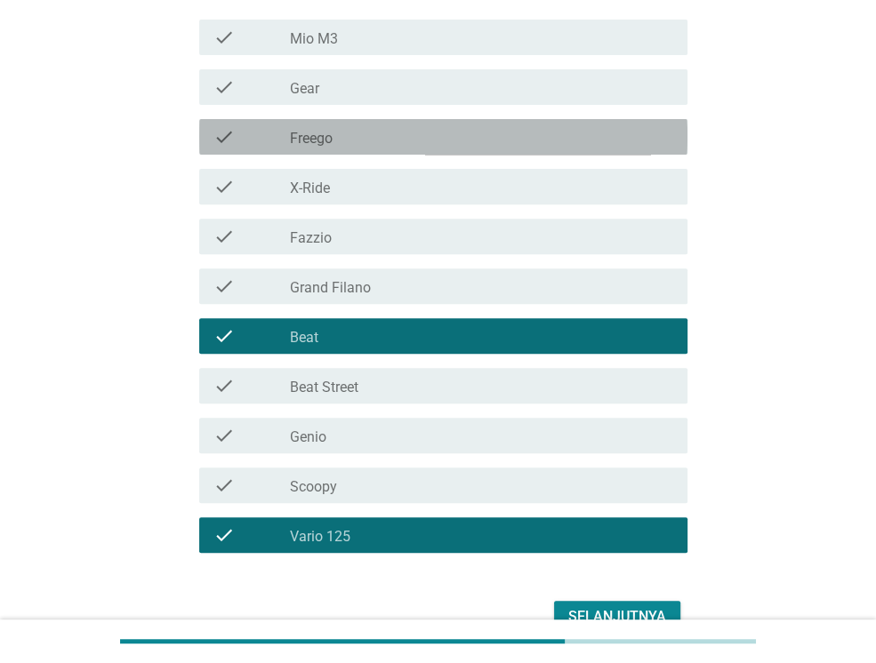
click at [455, 129] on div "check_box_outline_blank Freego" at bounding box center [481, 136] width 383 height 21
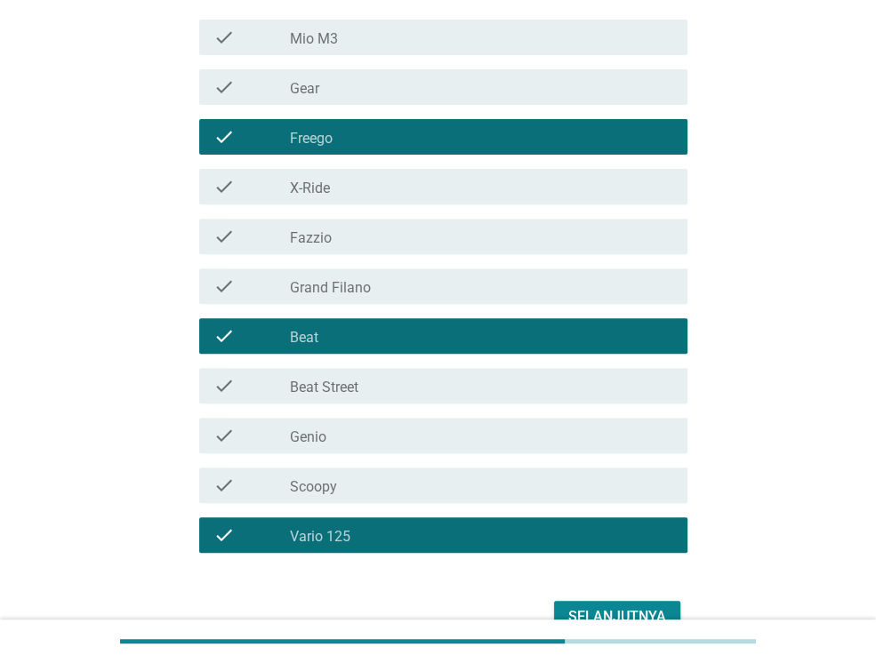
click at [630, 620] on div at bounding box center [438, 642] width 876 height 44
click at [634, 613] on div "Selanjutnya" at bounding box center [617, 616] width 98 height 21
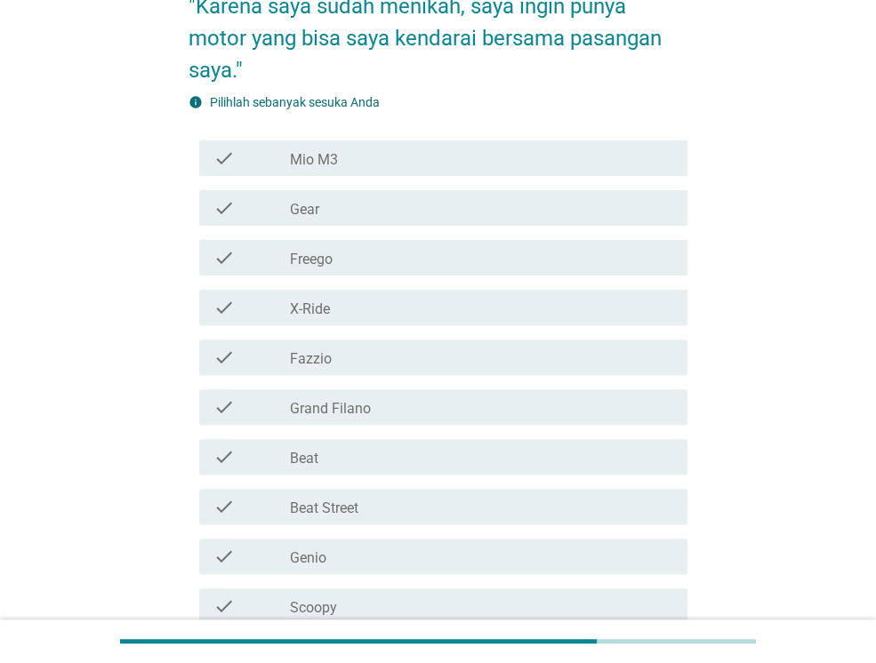
scroll to position [267, 0]
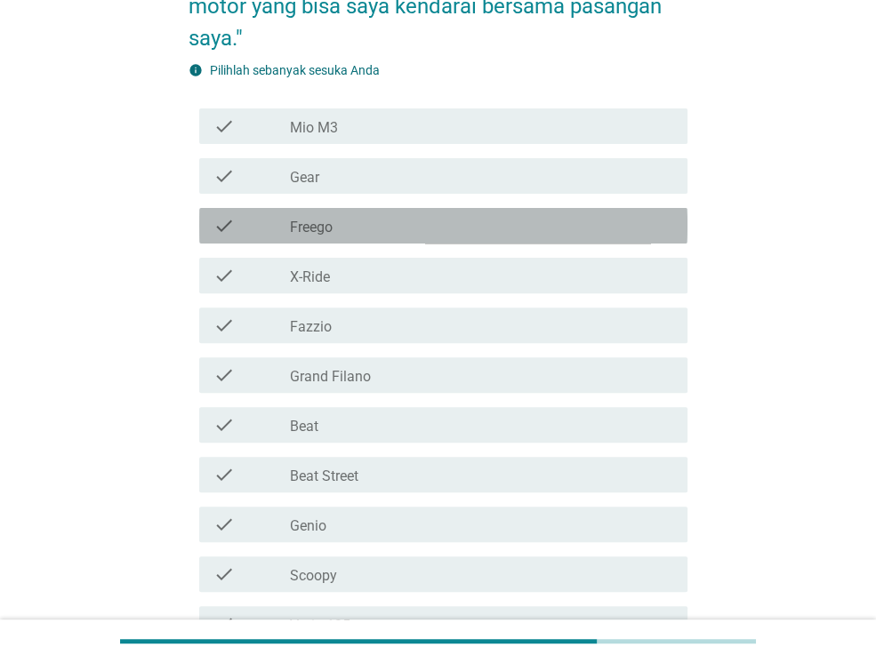
click at [344, 227] on div "check_box_outline_blank Freego" at bounding box center [481, 225] width 383 height 21
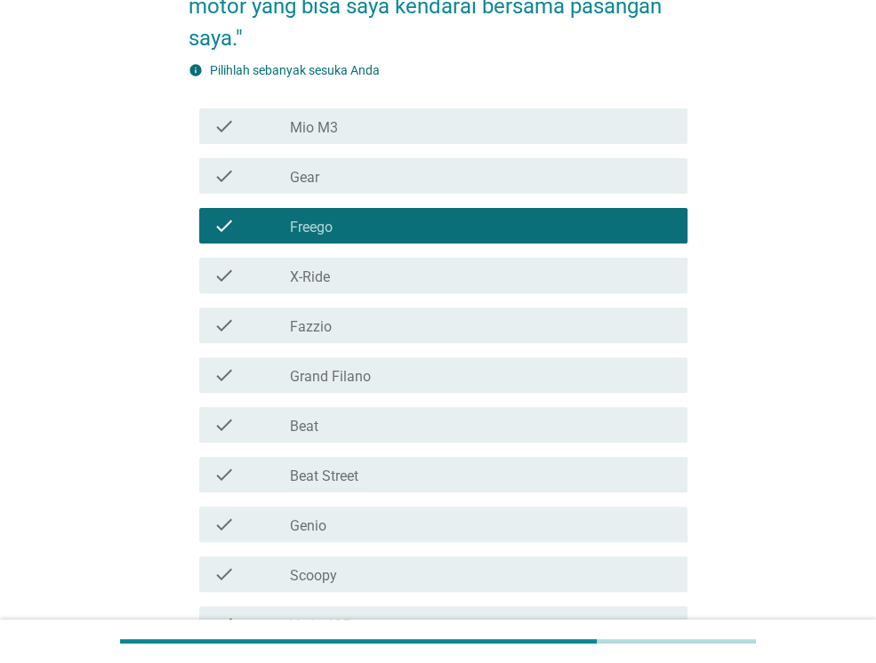
click at [377, 441] on div "check check_box_outline_blank Beat" at bounding box center [443, 425] width 488 height 36
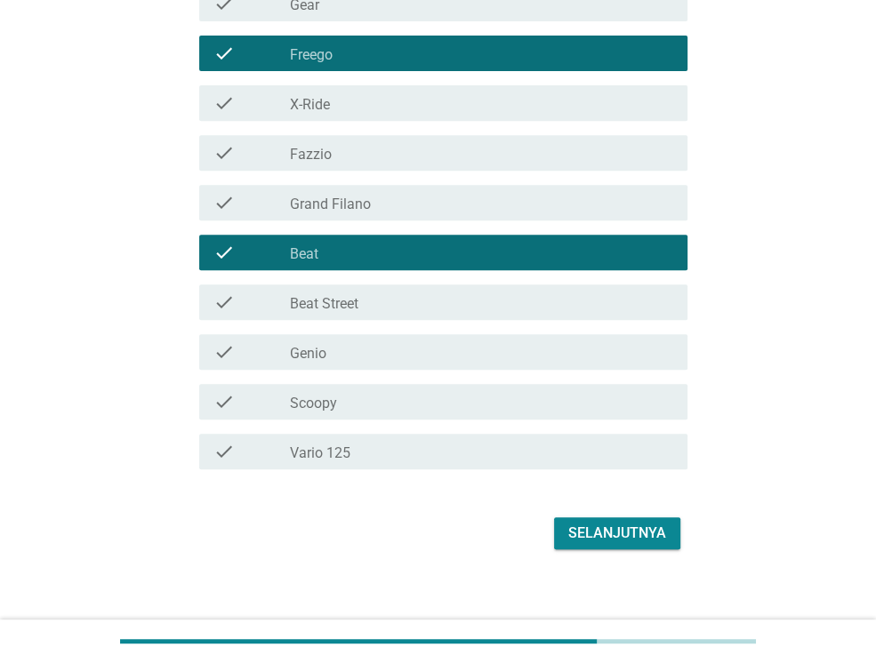
scroll to position [445, 0]
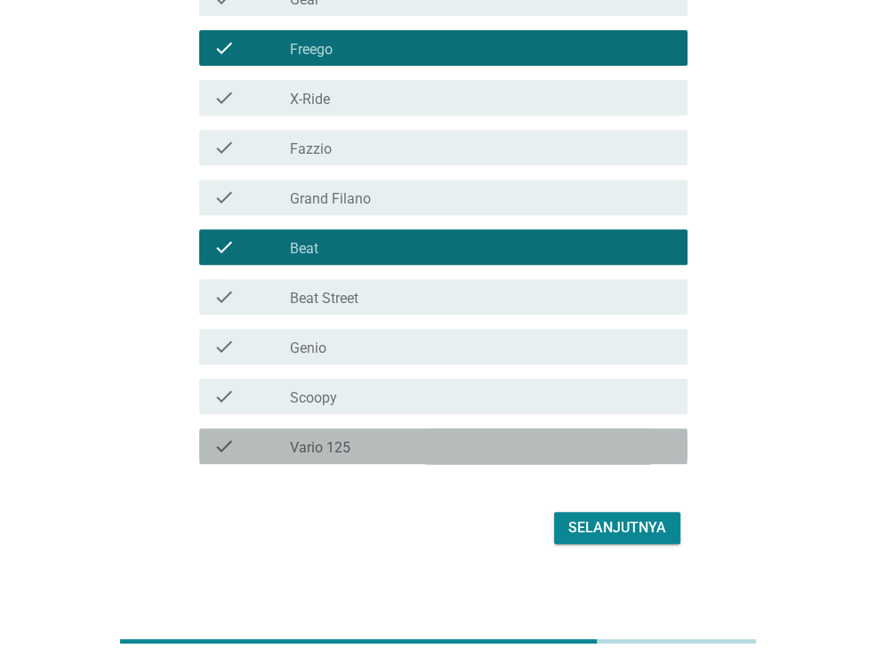
click at [377, 446] on div "check_box_outline_blank Vario 125" at bounding box center [481, 446] width 383 height 21
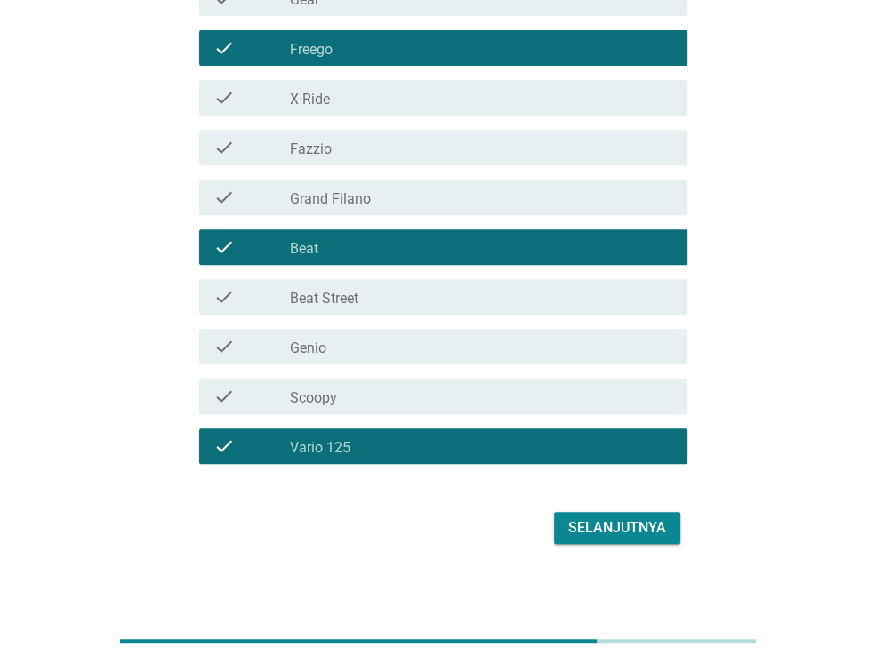
click at [614, 528] on div "Selanjutnya" at bounding box center [617, 528] width 98 height 21
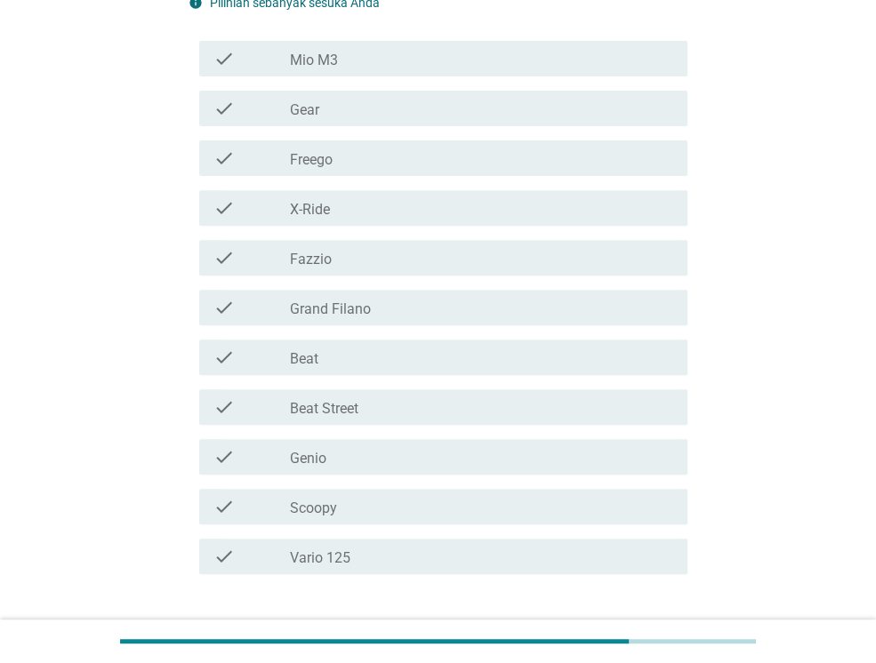
scroll to position [484, 0]
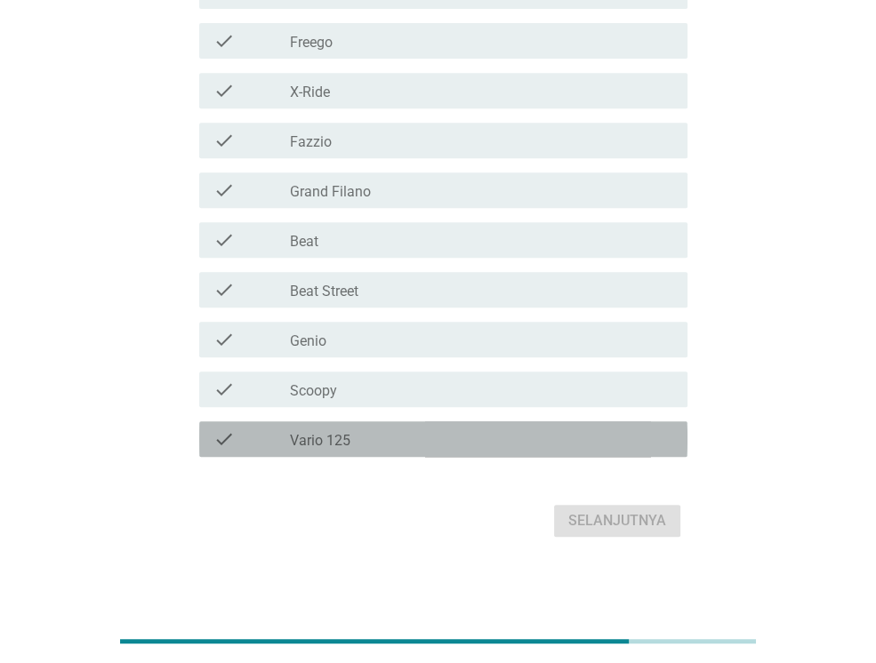
click at [364, 424] on div "check check_box_outline_blank Vario 125" at bounding box center [443, 440] width 488 height 36
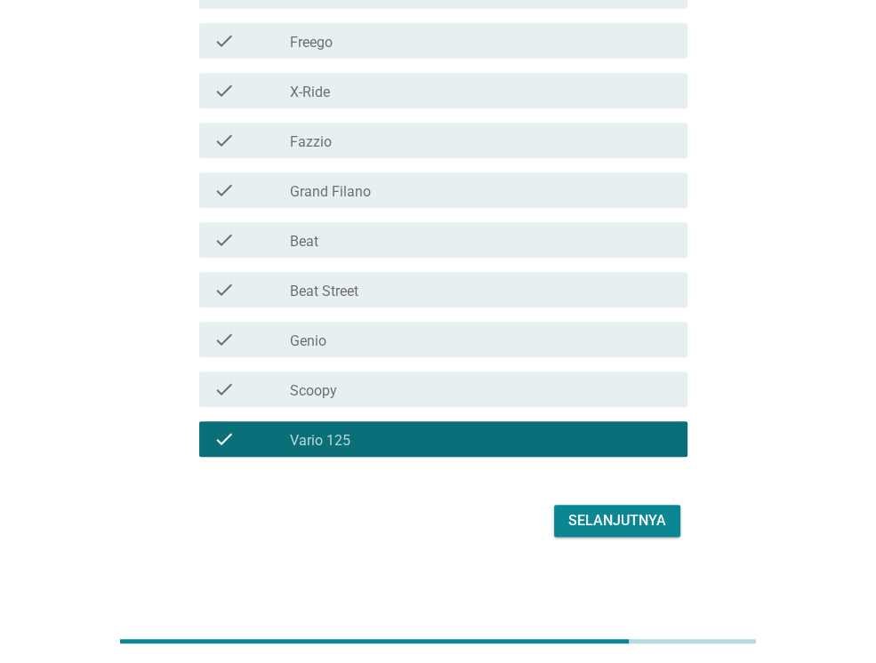
scroll to position [306, 0]
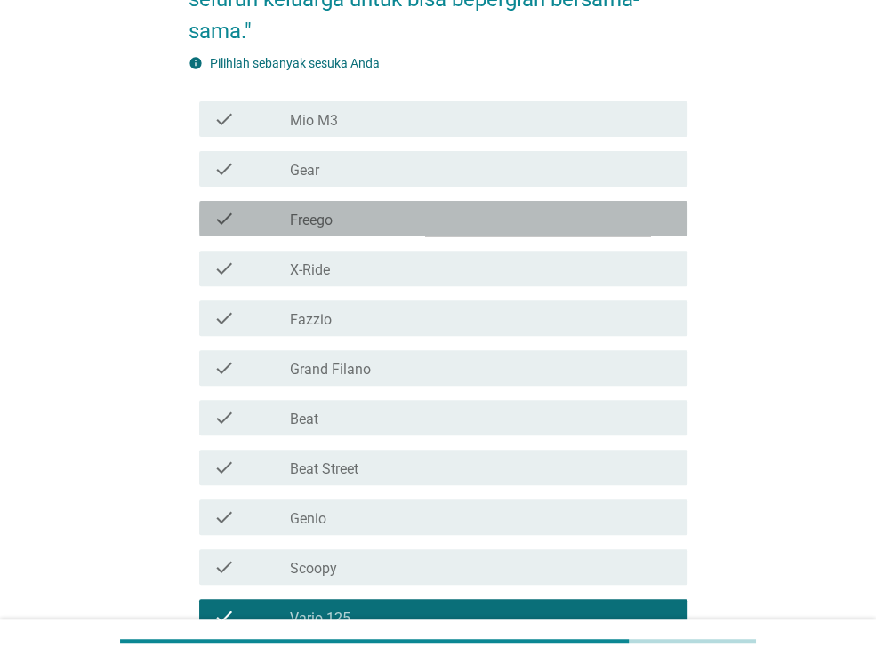
click at [329, 221] on label "Freego" at bounding box center [311, 221] width 43 height 18
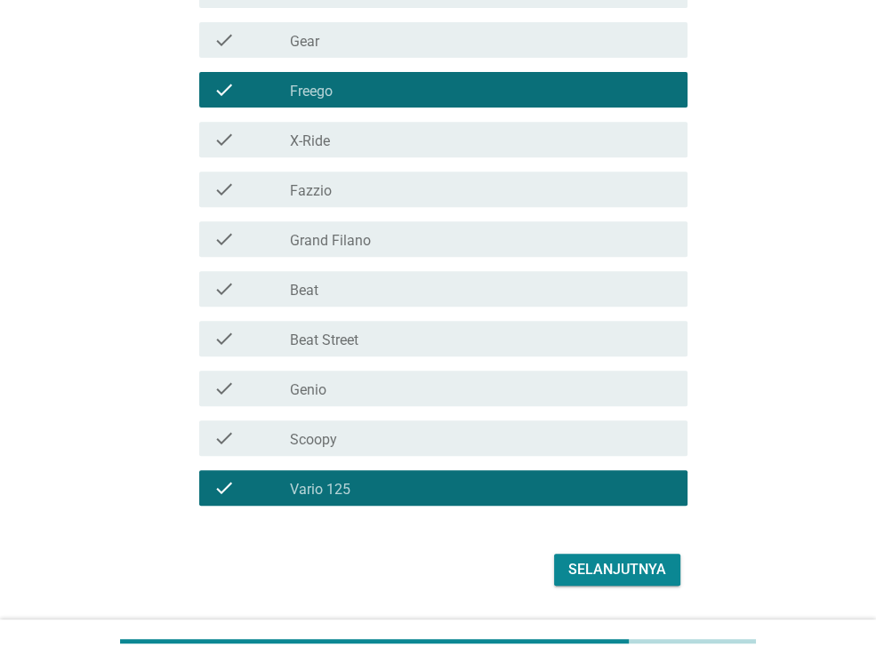
scroll to position [484, 0]
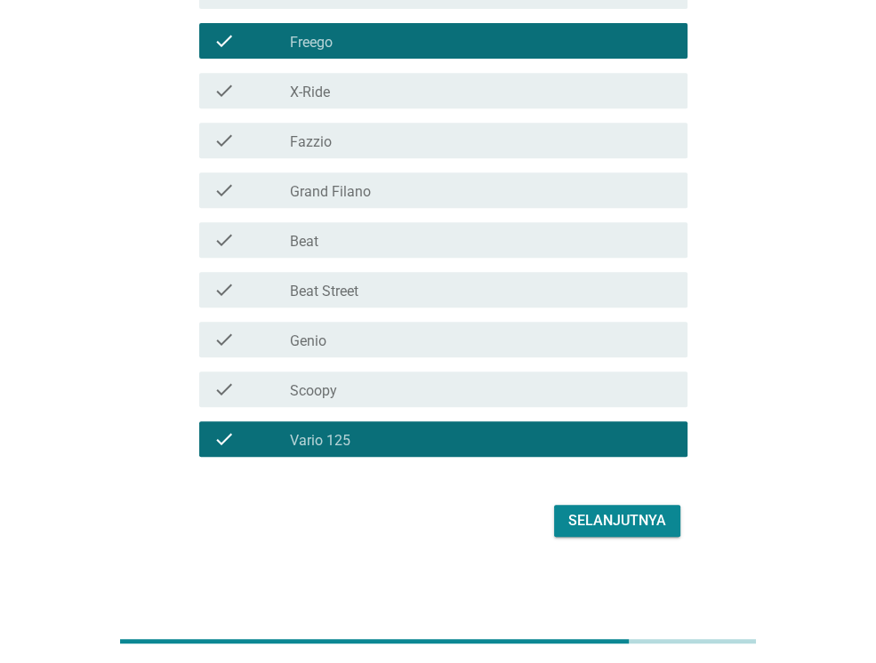
click at [521, 239] on div "check_box_outline_blank Beat" at bounding box center [481, 239] width 383 height 21
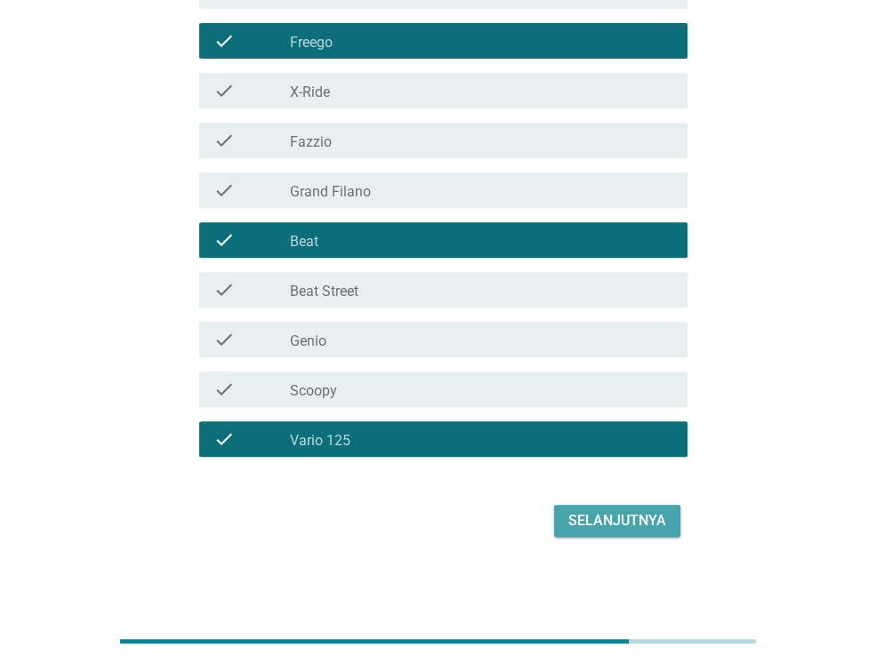
click at [617, 507] on button "Selanjutnya" at bounding box center [617, 521] width 126 height 32
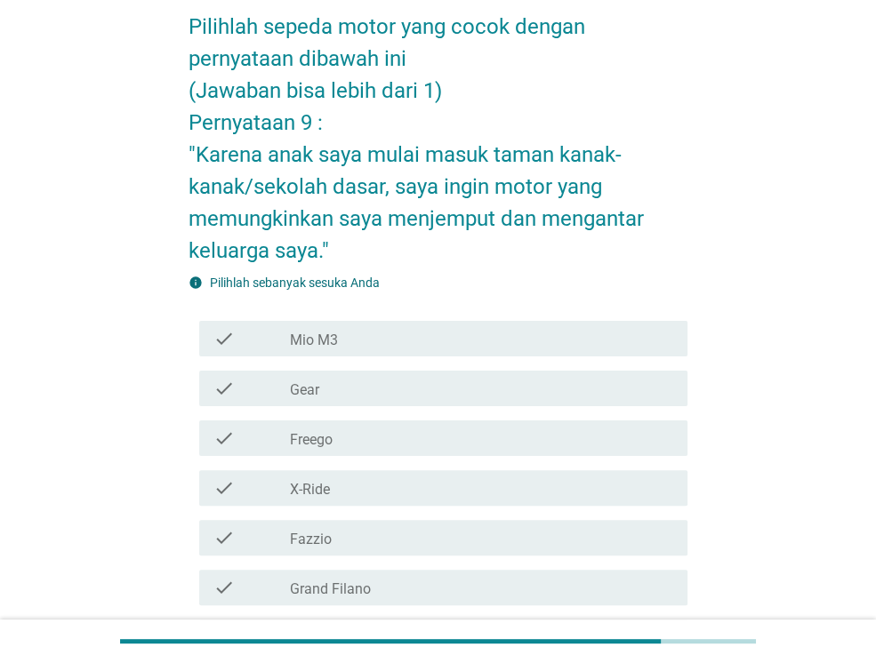
scroll to position [178, 0]
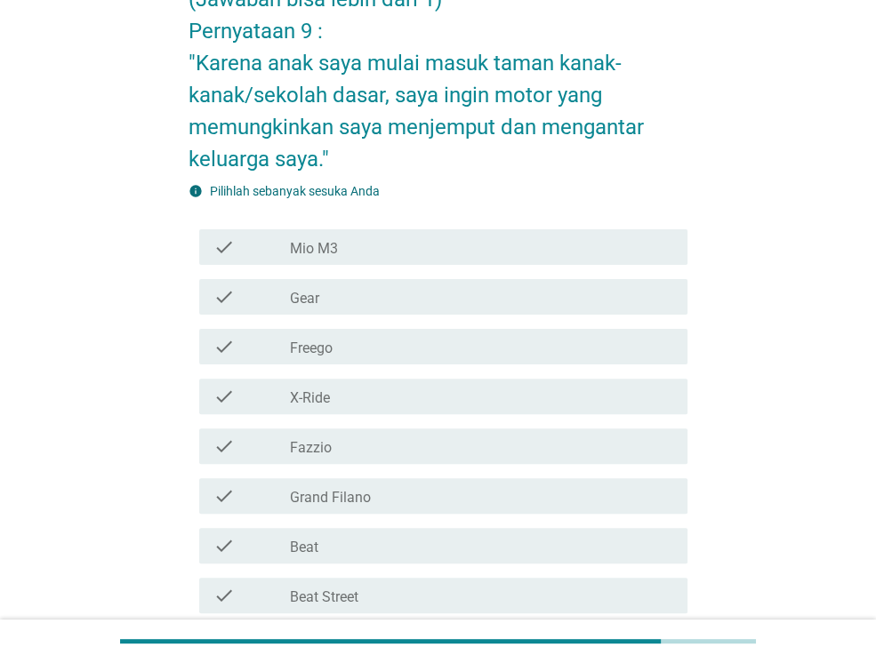
click at [356, 353] on div "check_box_outline_blank Freego" at bounding box center [481, 346] width 383 height 21
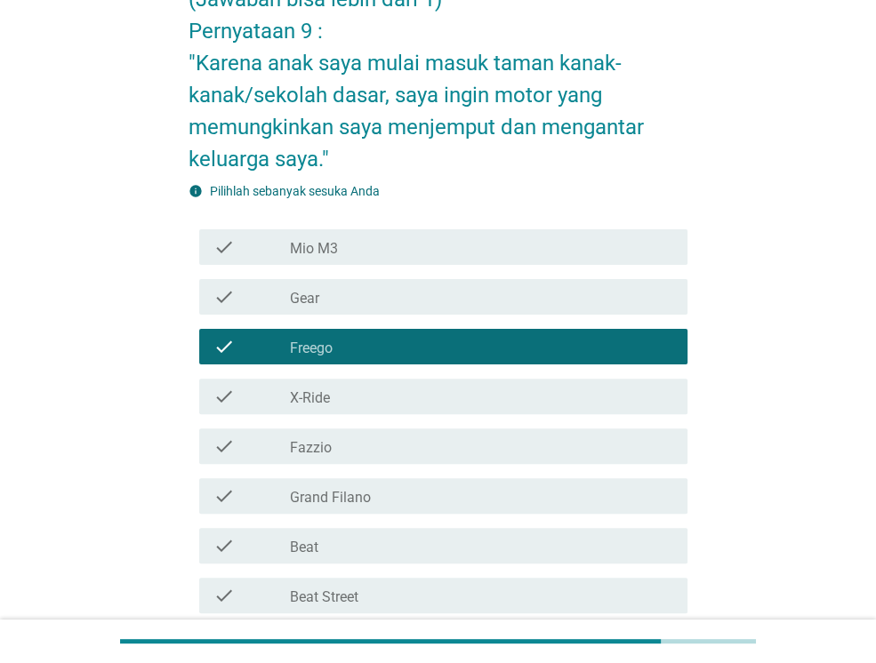
click at [334, 535] on div "check_box_outline_blank Beat" at bounding box center [481, 545] width 383 height 21
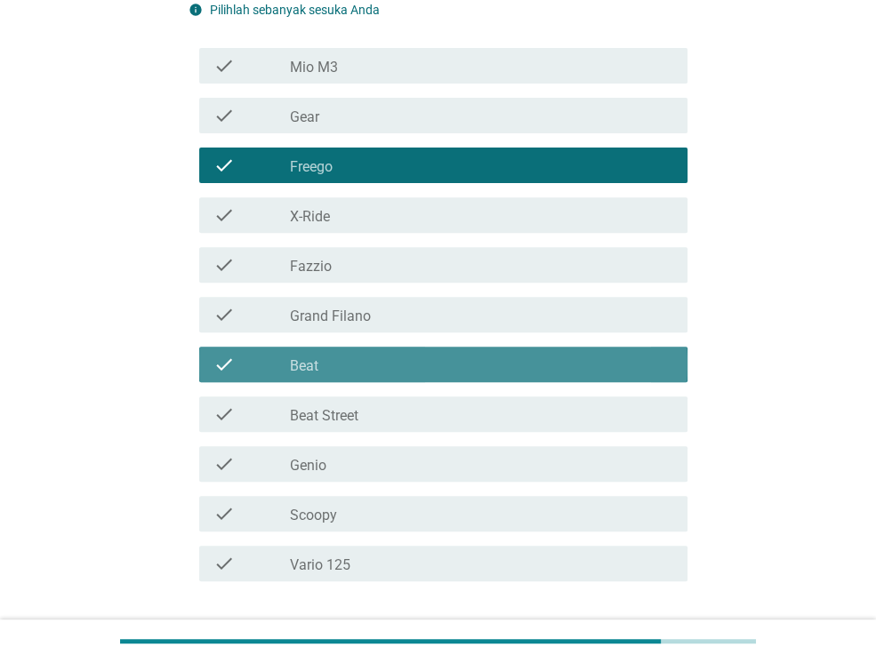
scroll to position [484, 0]
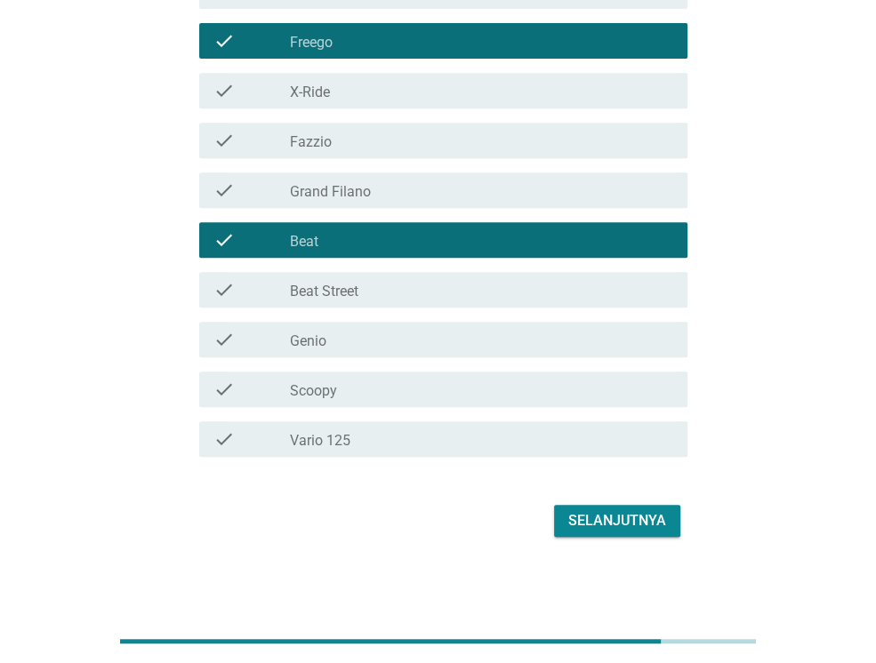
click at [343, 424] on div "check check_box_outline_blank Vario 125" at bounding box center [443, 440] width 488 height 36
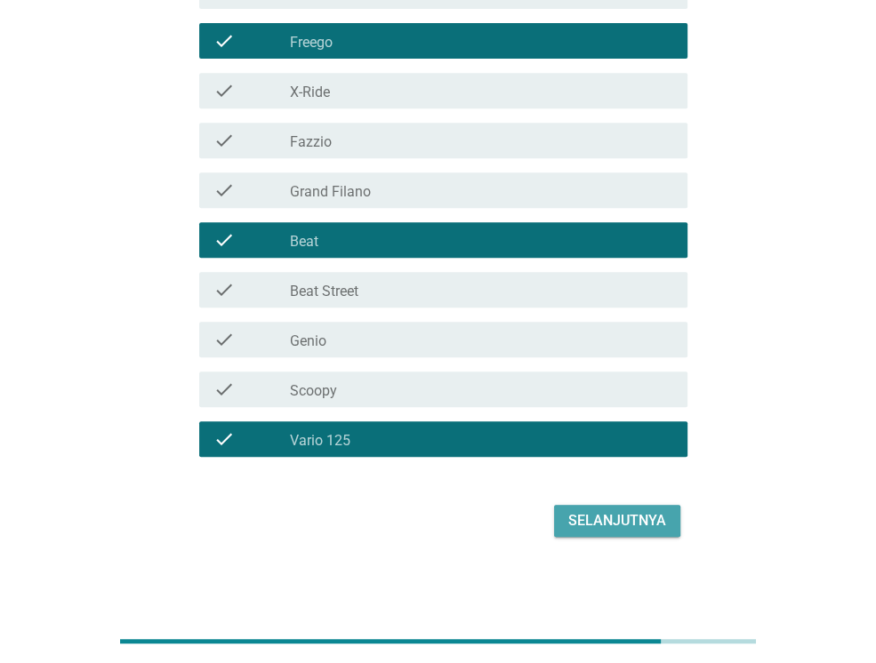
click at [644, 510] on div "Selanjutnya" at bounding box center [617, 520] width 98 height 21
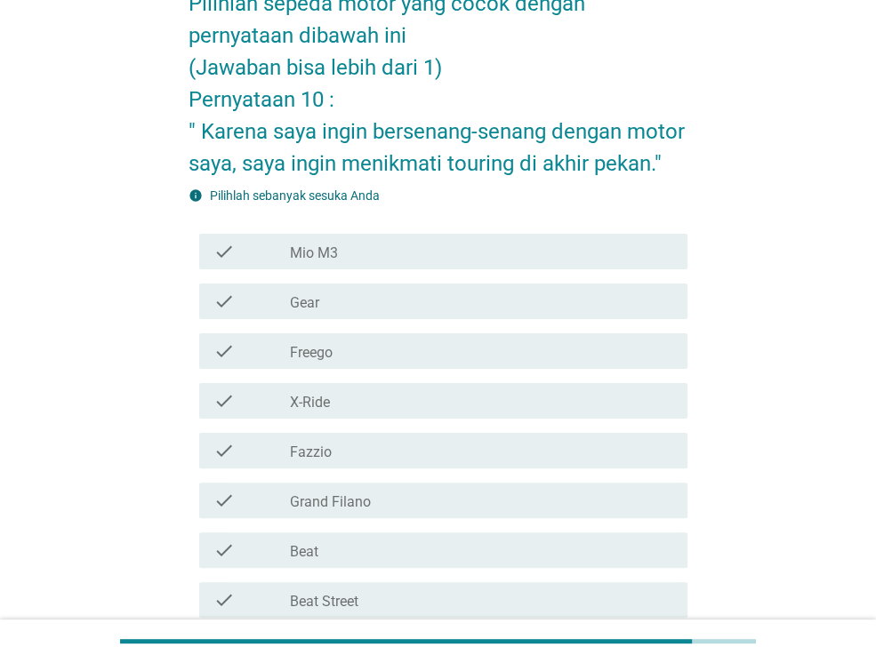
scroll to position [178, 0]
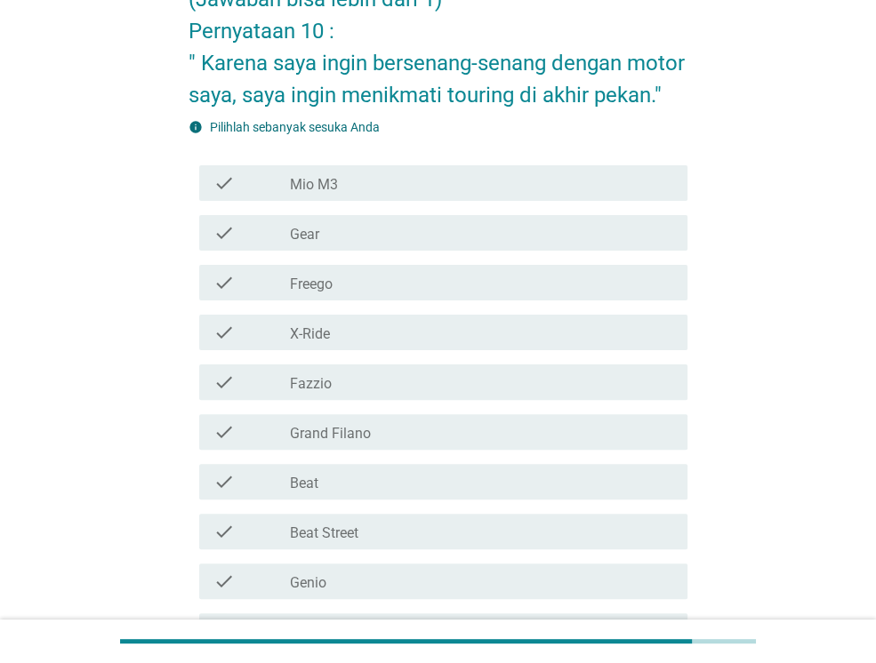
click at [464, 462] on div "check check_box_outline_blank Beat" at bounding box center [438, 482] width 499 height 50
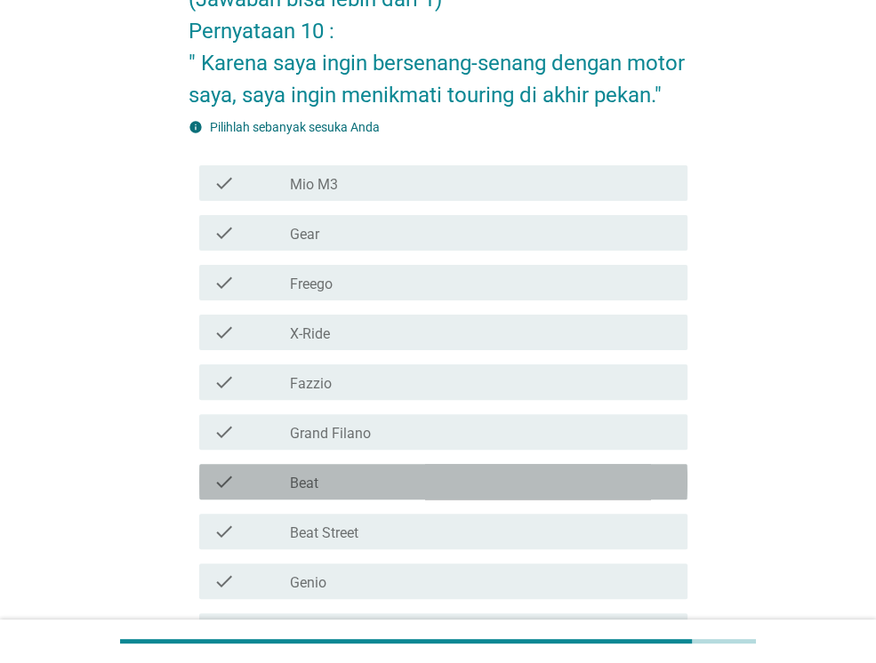
click at [469, 475] on div "check_box_outline_blank Beat" at bounding box center [481, 481] width 383 height 21
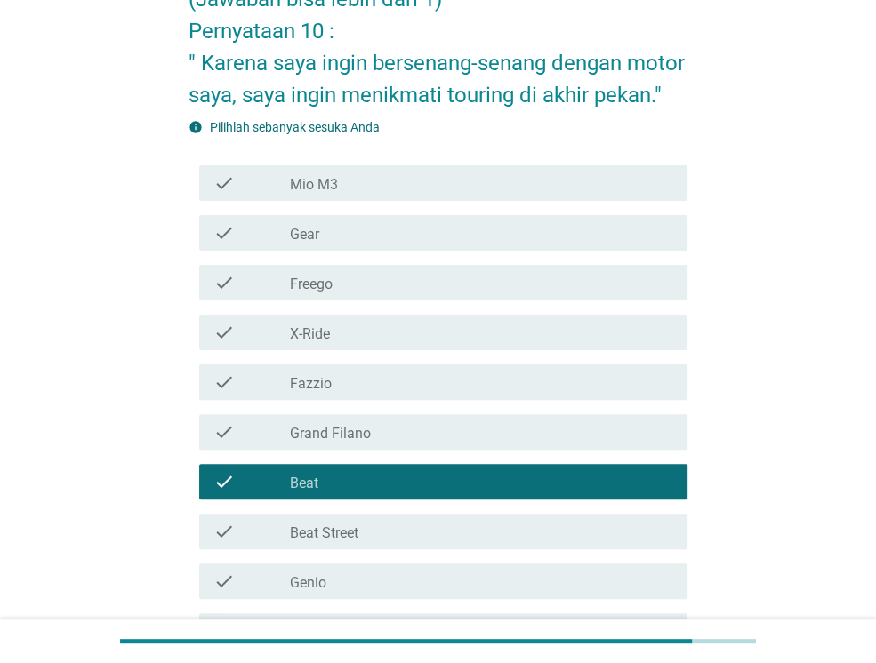
click at [467, 281] on div "check_box_outline_blank Freego" at bounding box center [481, 282] width 383 height 21
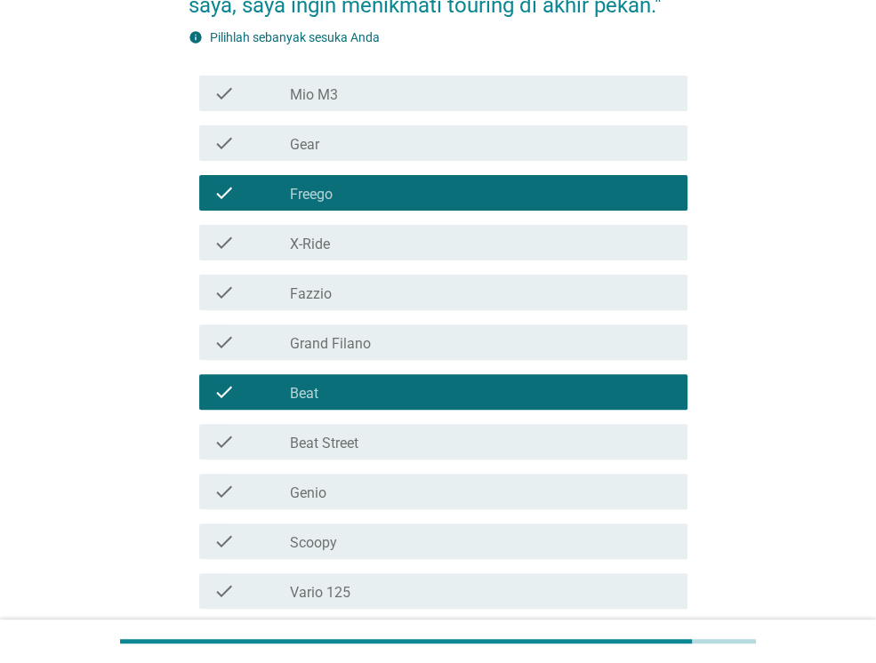
scroll to position [420, 0]
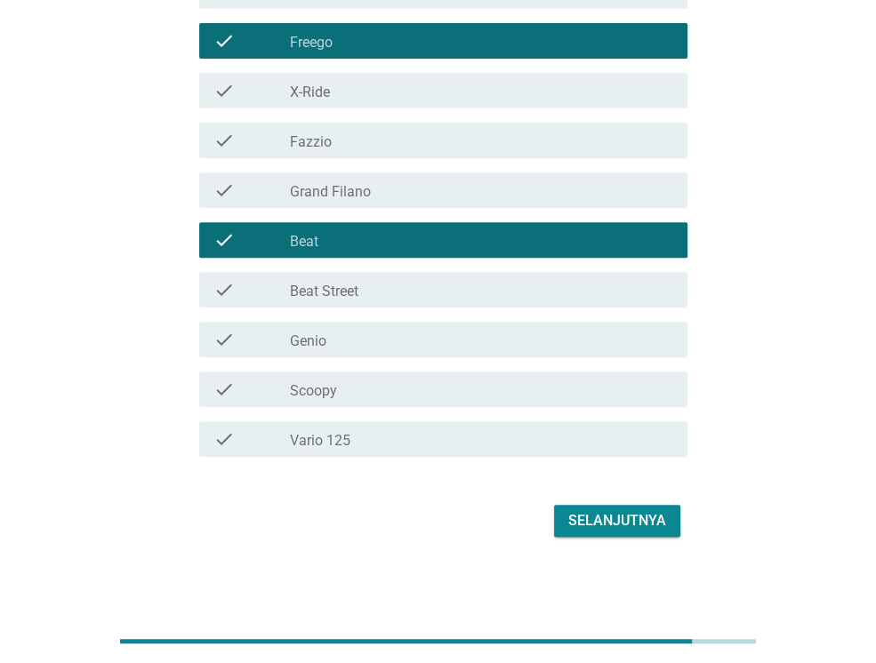
click at [609, 445] on div "check_box_outline_blank Vario 125" at bounding box center [481, 439] width 383 height 21
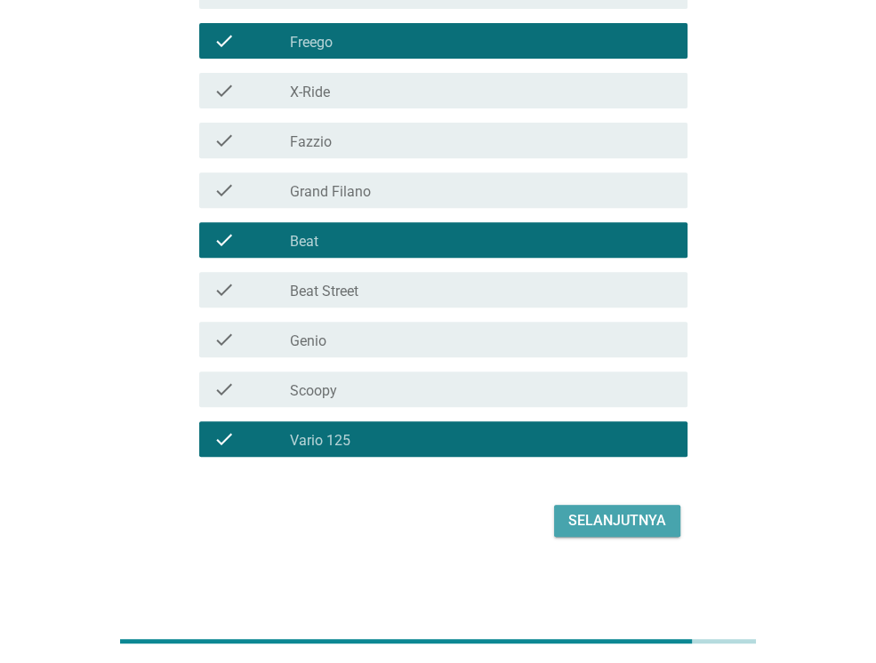
click at [646, 520] on div "Selanjutnya" at bounding box center [617, 520] width 98 height 21
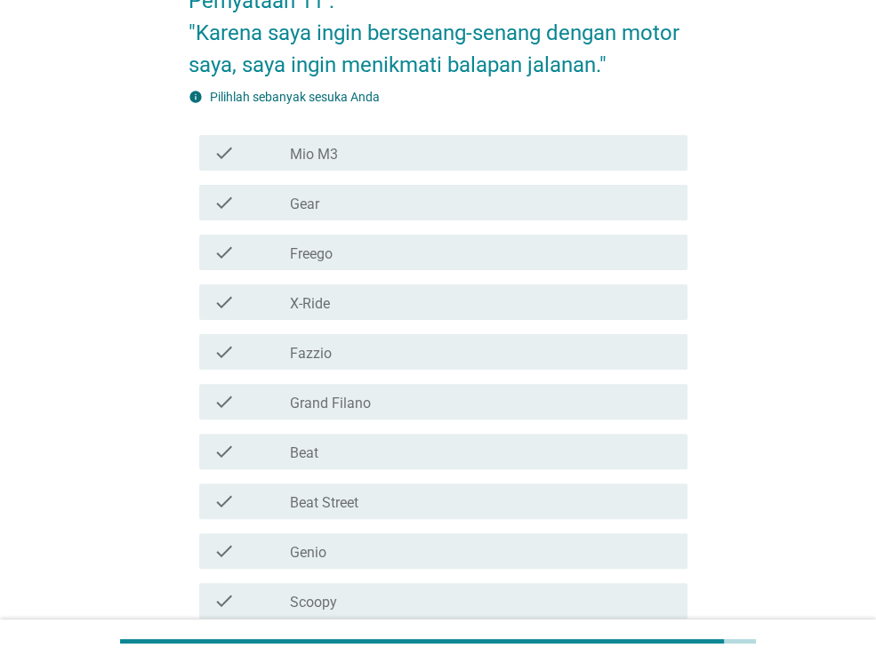
scroll to position [356, 0]
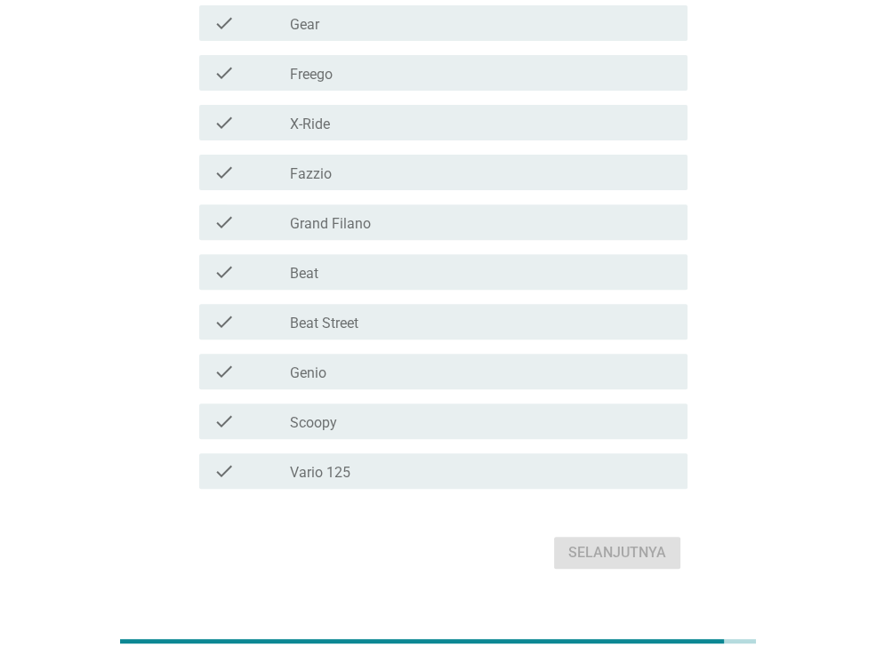
click at [416, 451] on div "check check_box_outline_blank Vario 125" at bounding box center [438, 471] width 499 height 50
click at [416, 454] on div "check check_box_outline_blank Vario 125" at bounding box center [443, 472] width 488 height 36
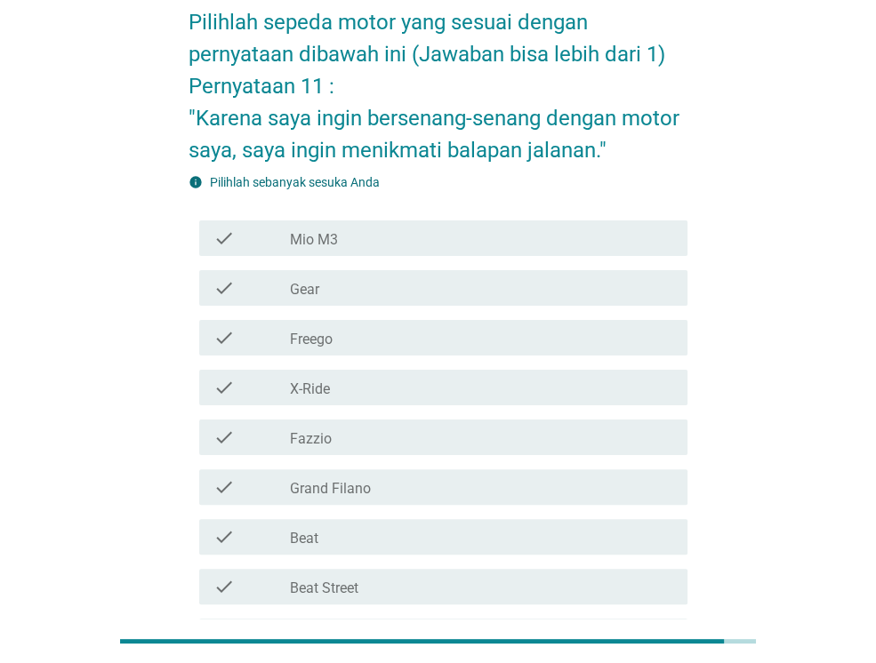
scroll to position [89, 0]
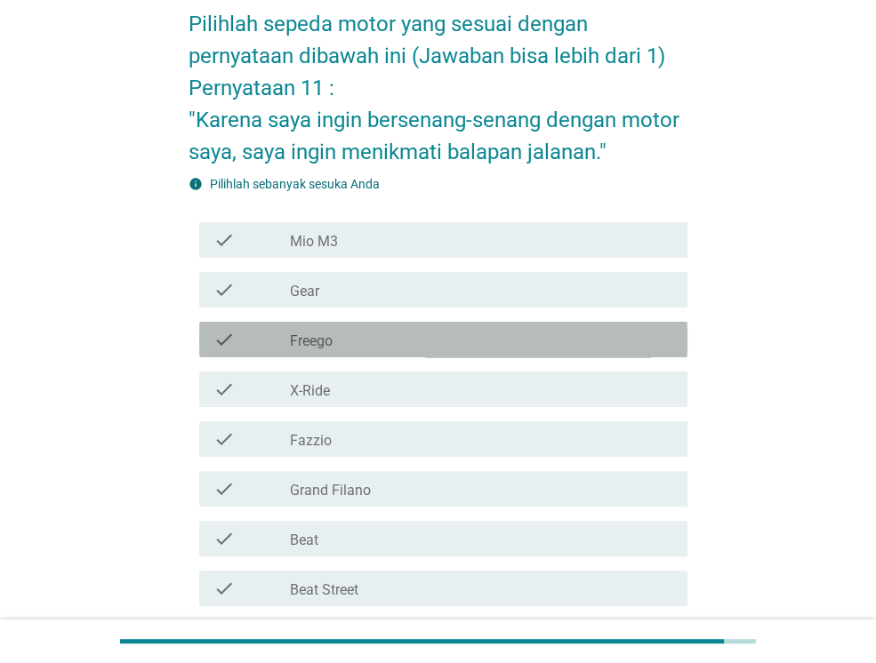
click at [366, 352] on div "check check_box_outline_blank Freego" at bounding box center [443, 340] width 488 height 36
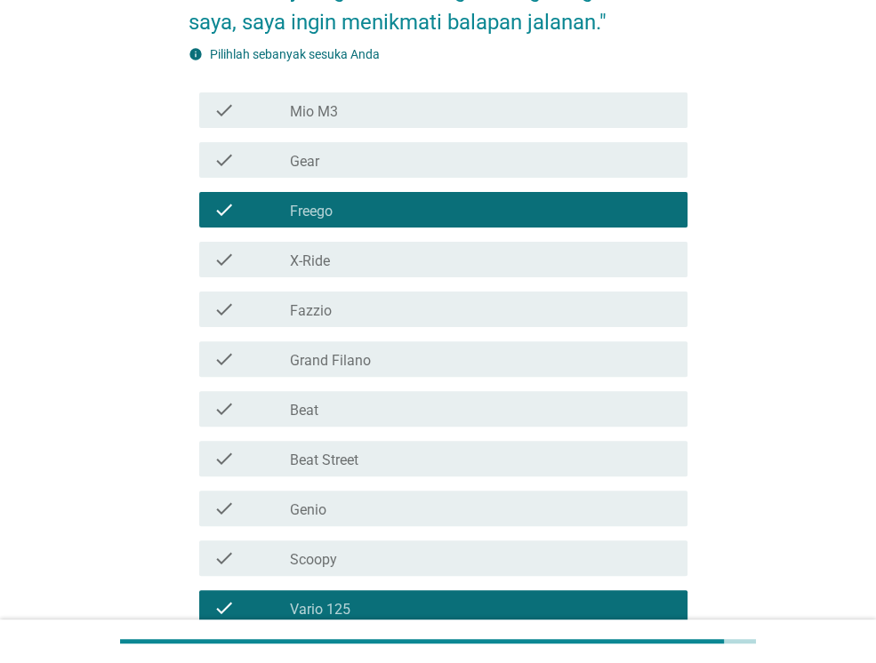
scroll to position [356, 0]
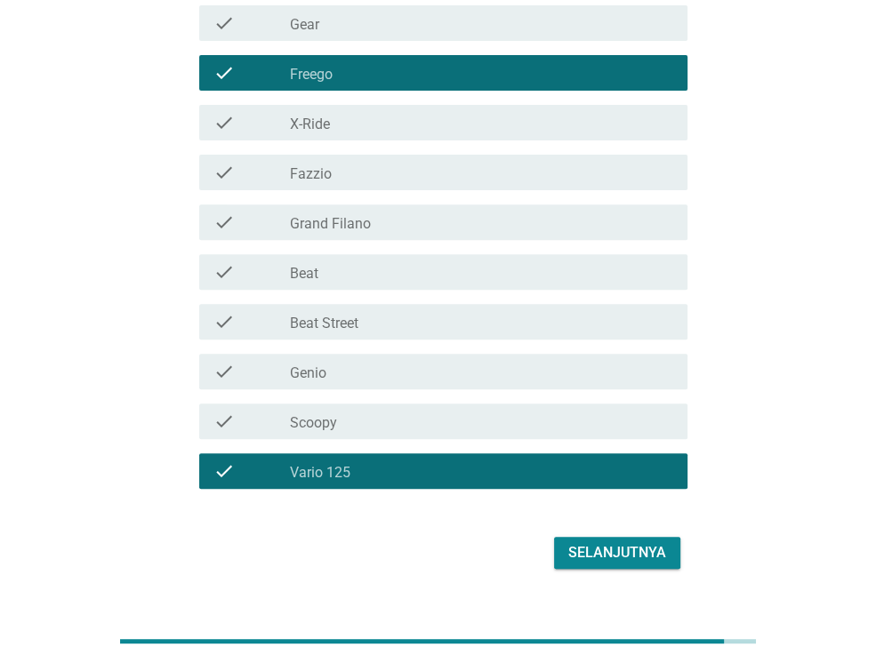
click at [605, 544] on div "Selanjutnya" at bounding box center [617, 552] width 98 height 21
